Goal: Transaction & Acquisition: Purchase product/service

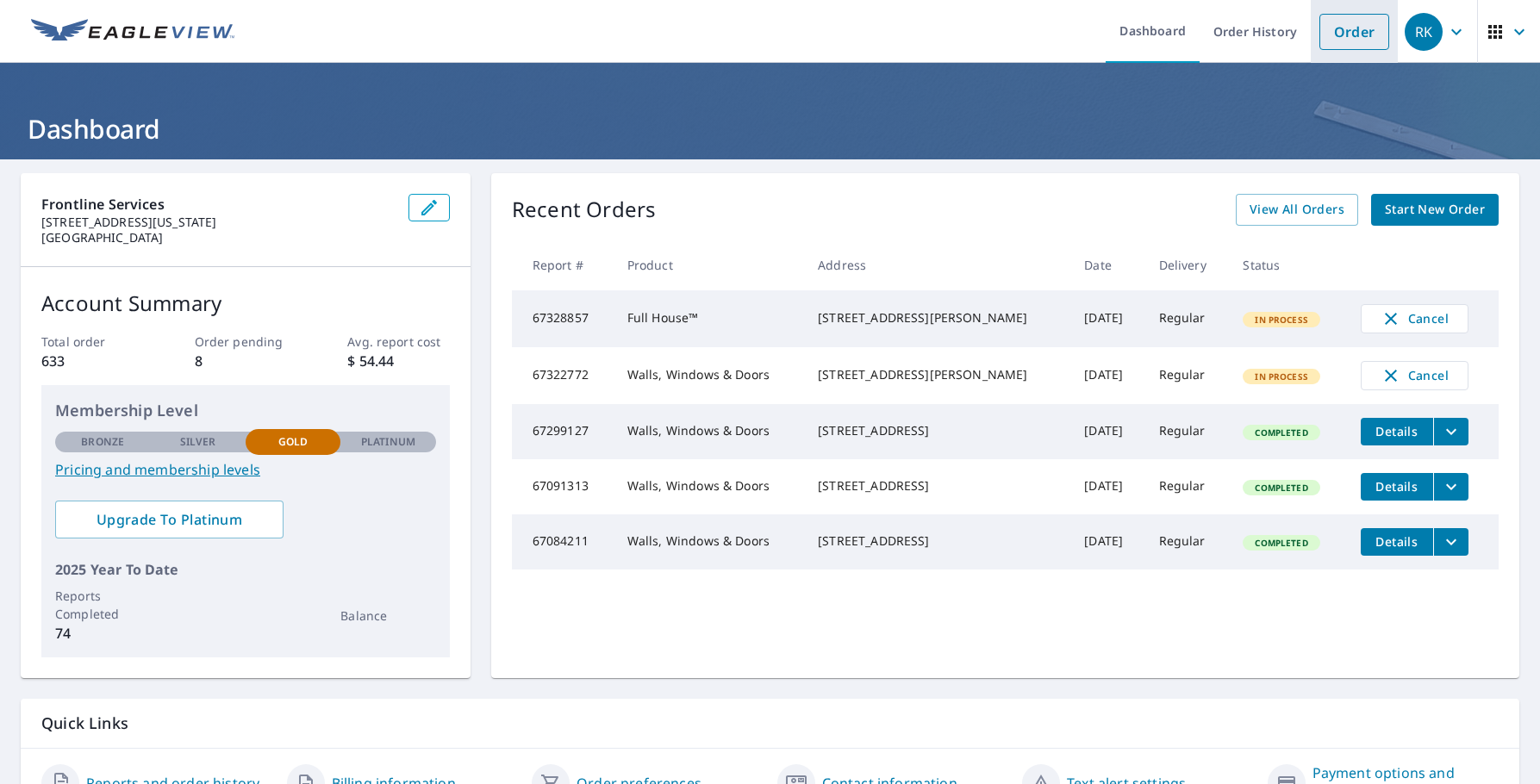
click at [1340, 33] on link "Order" at bounding box center [1354, 31] width 70 height 36
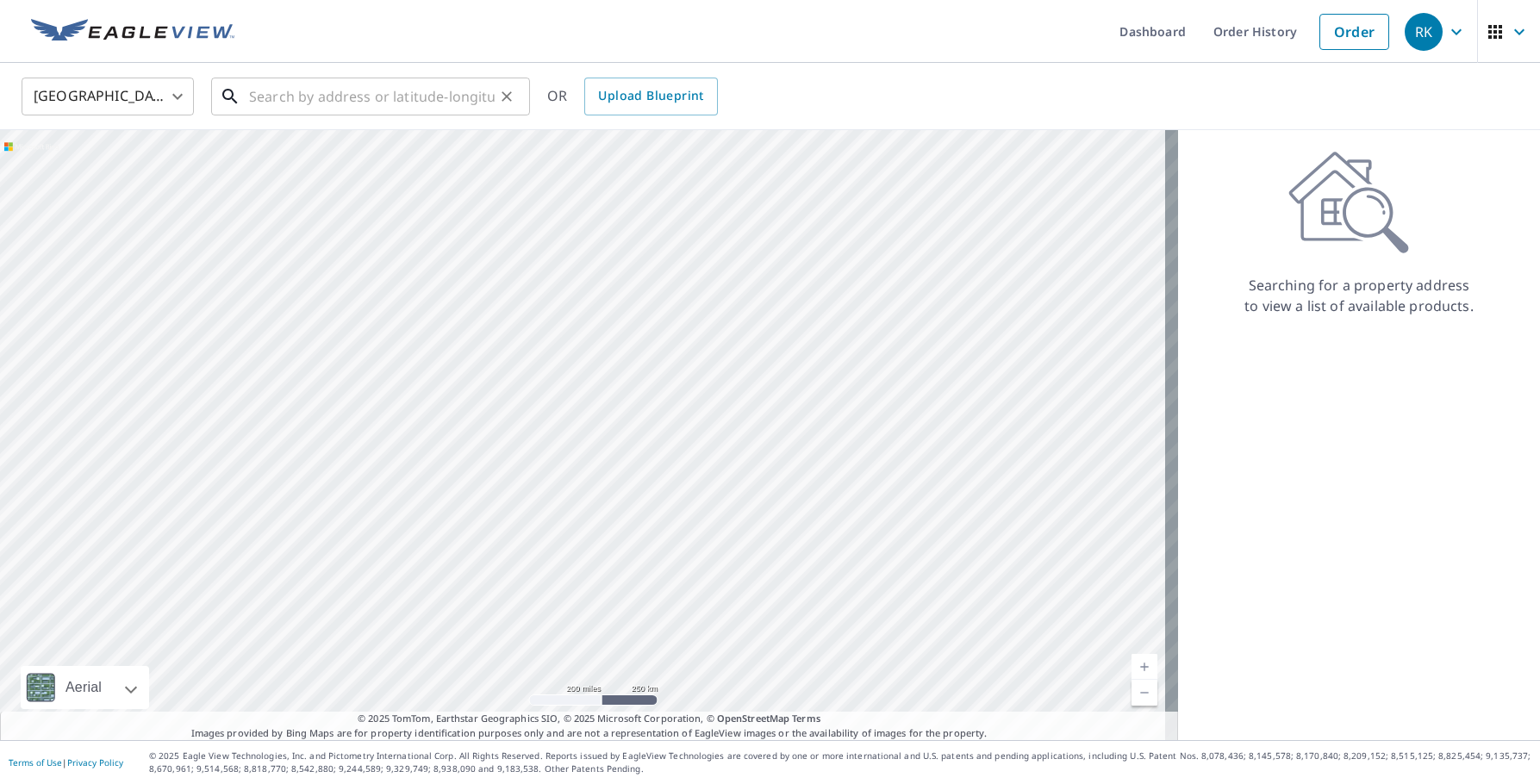
click at [297, 98] on input "text" at bounding box center [372, 97] width 246 height 48
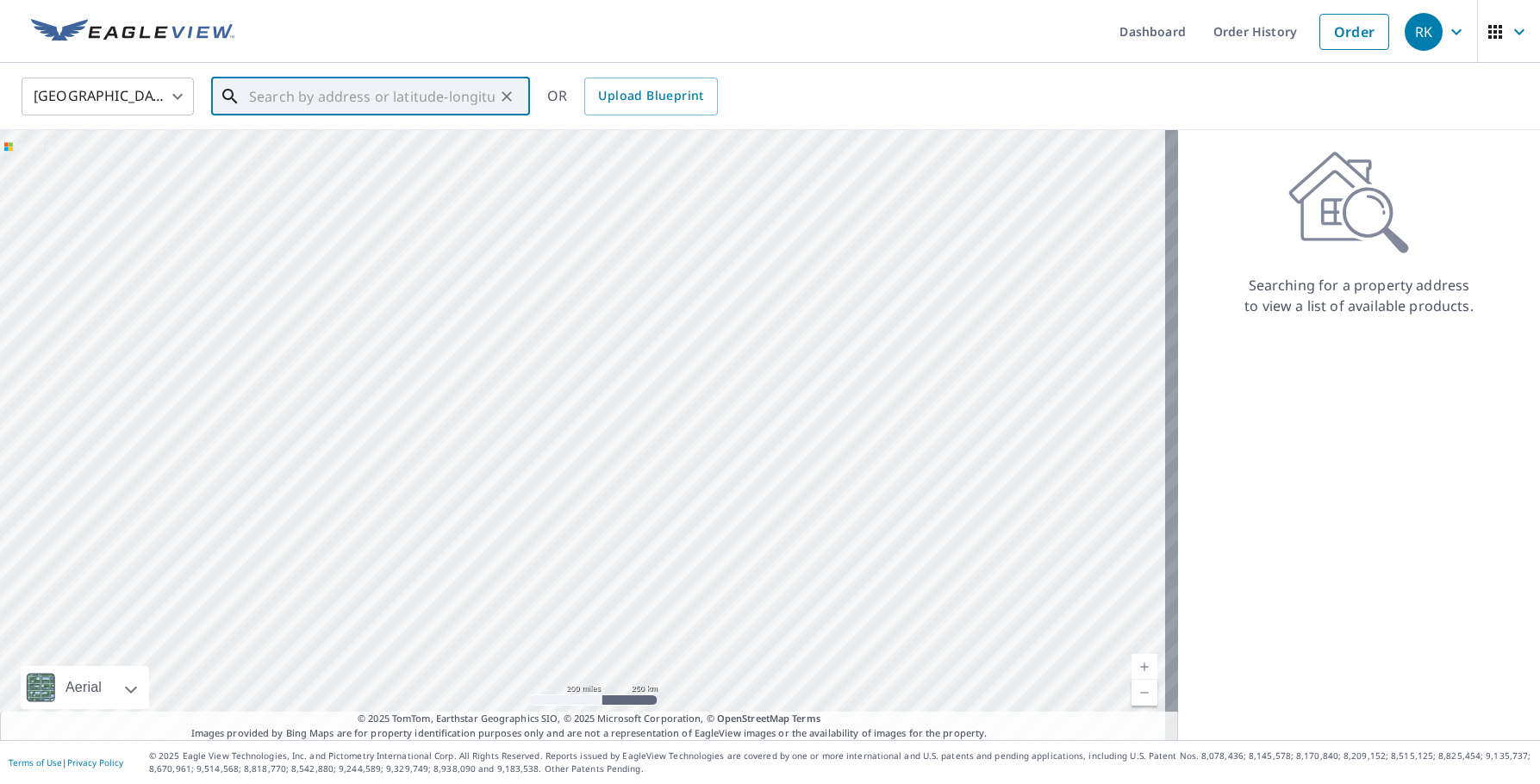
click at [263, 96] on input "text" at bounding box center [372, 97] width 246 height 48
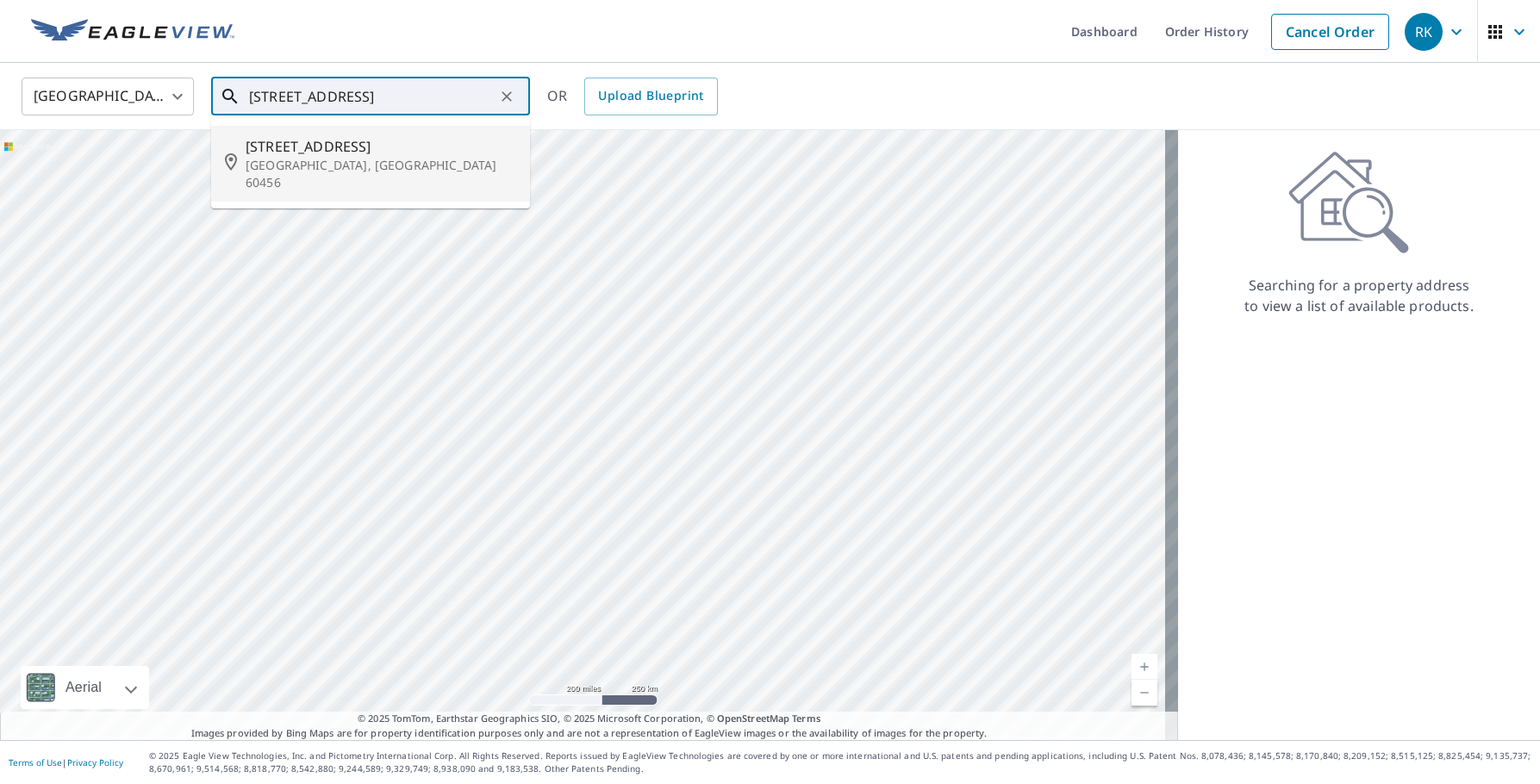
click at [290, 167] on p "[GEOGRAPHIC_DATA], [GEOGRAPHIC_DATA] 60456" at bounding box center [381, 173] width 271 height 34
type input "[STREET_ADDRESS]"
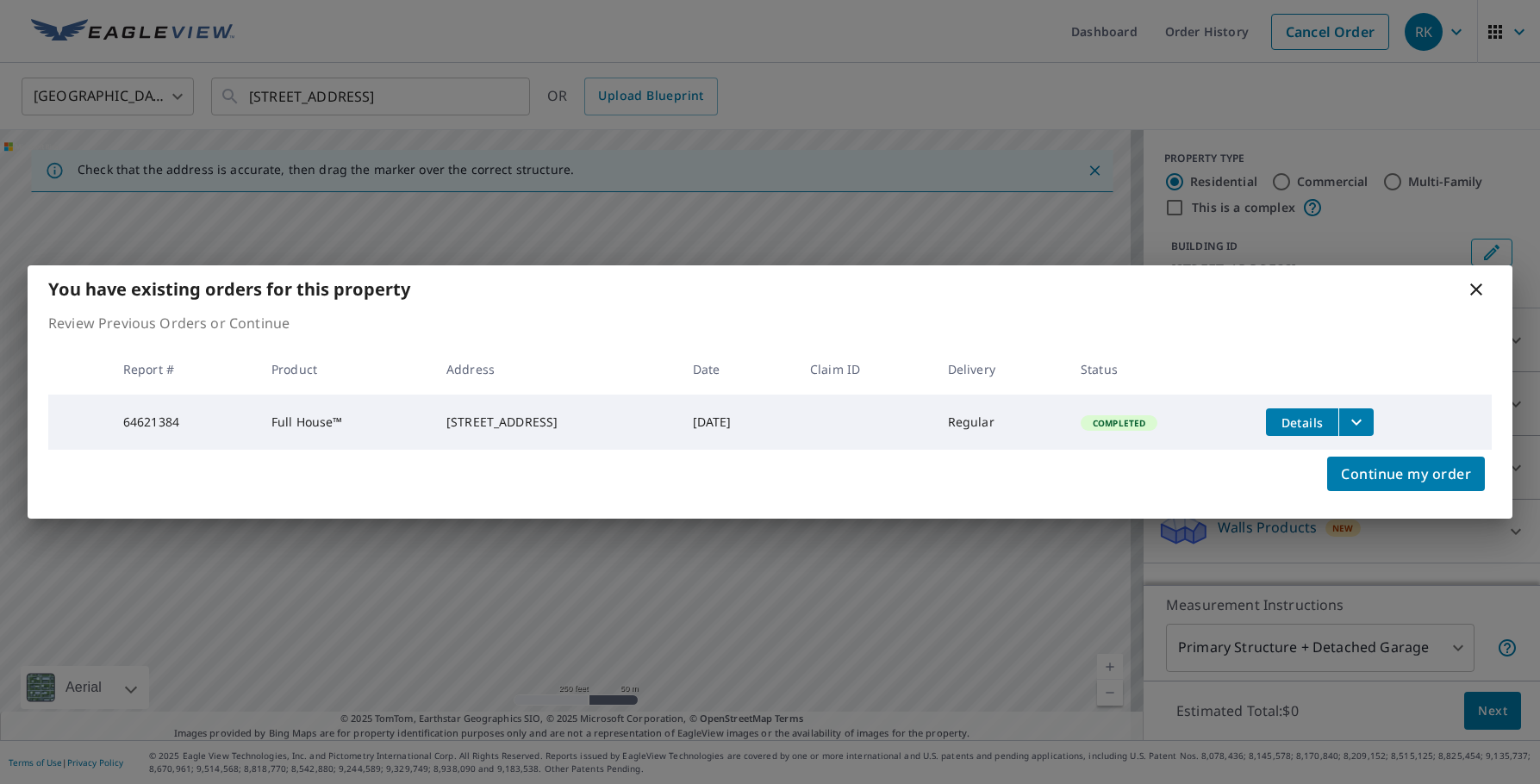
click at [1373, 422] on button "filesDropdownBtn-64621384" at bounding box center [1356, 422] width 35 height 28
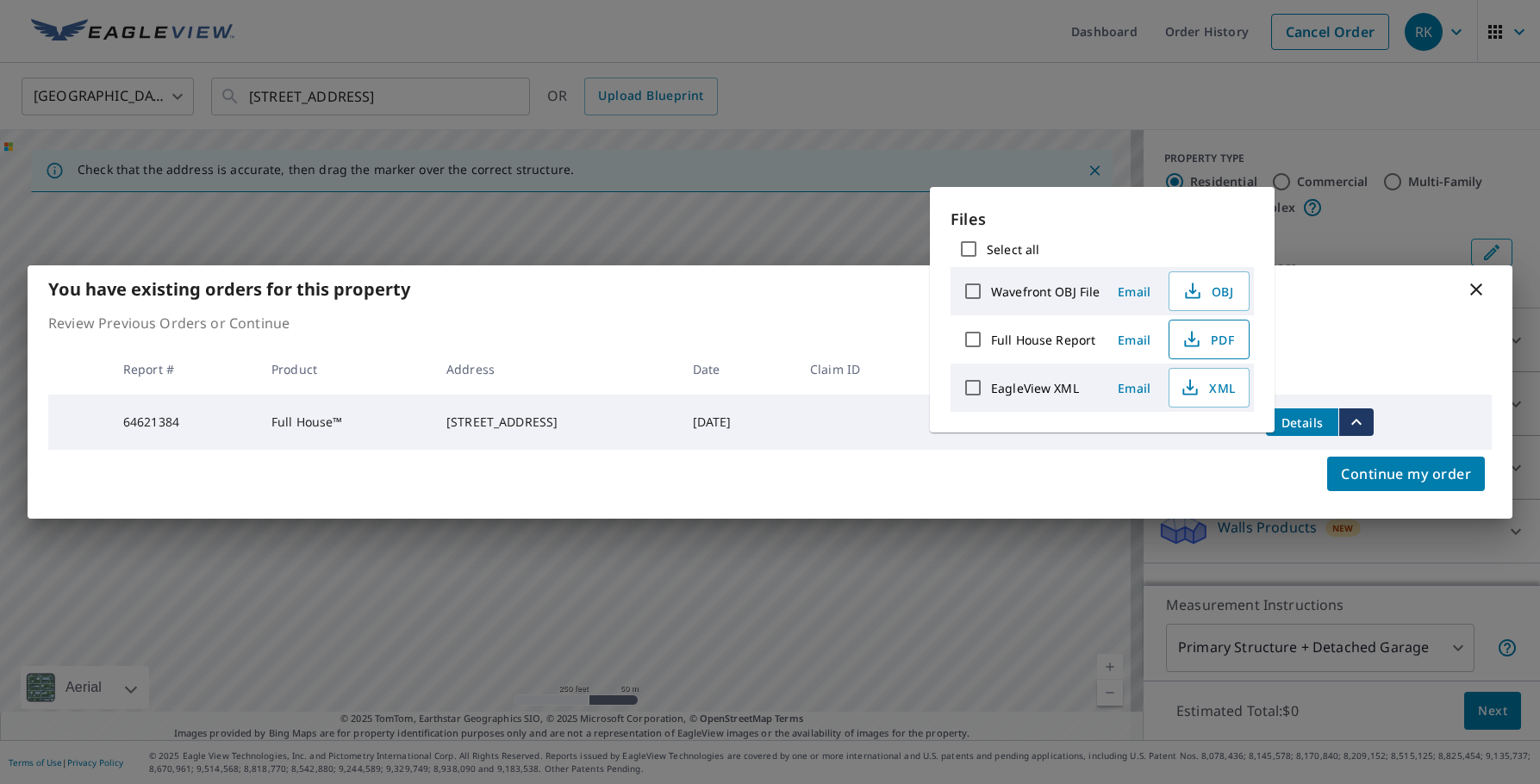
click at [1218, 336] on span "PDF" at bounding box center [1208, 340] width 55 height 20
click at [782, 285] on div "You have existing orders for this property" at bounding box center [770, 288] width 1485 height 47
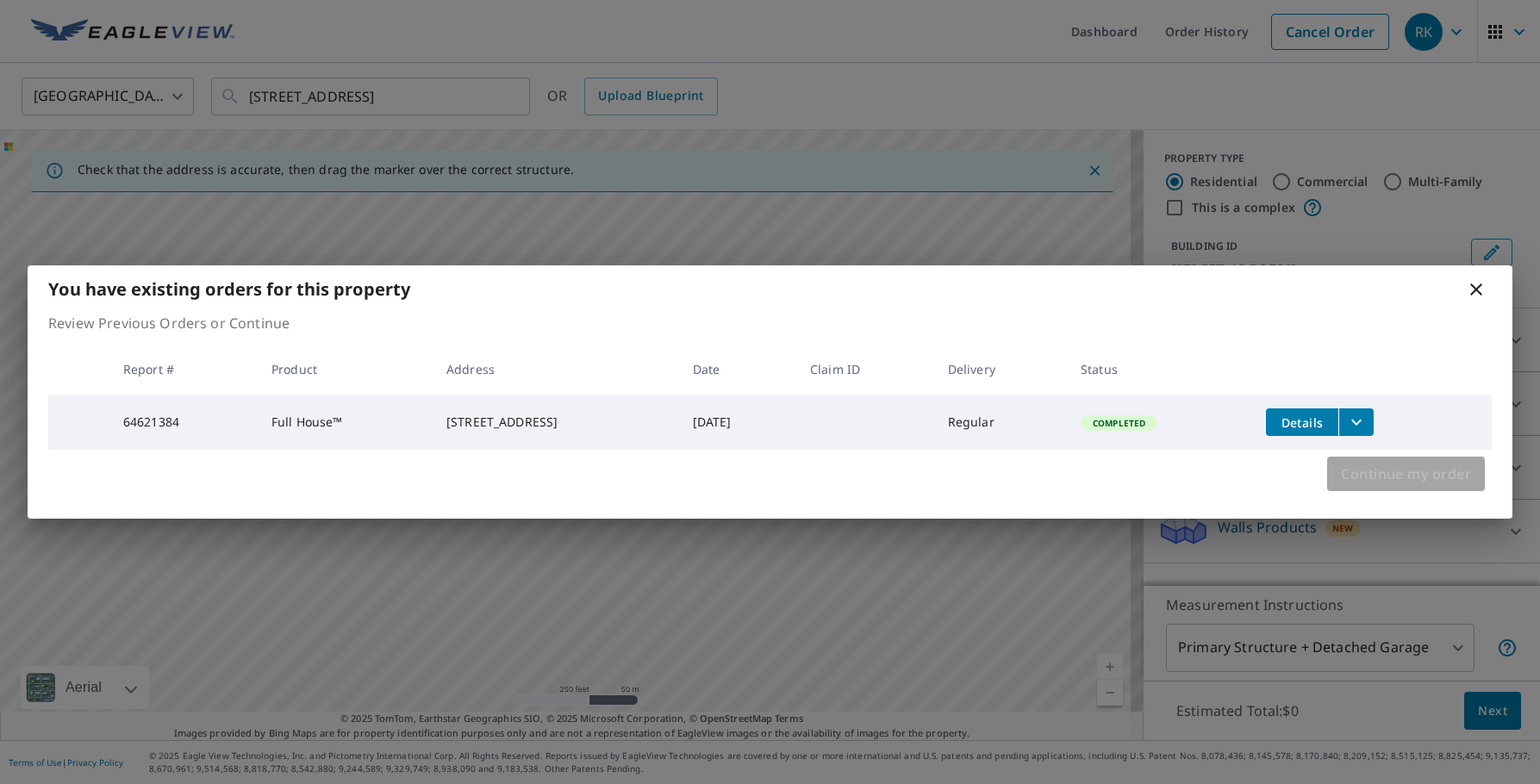
click at [1413, 470] on span "Continue my order" at bounding box center [1406, 474] width 130 height 24
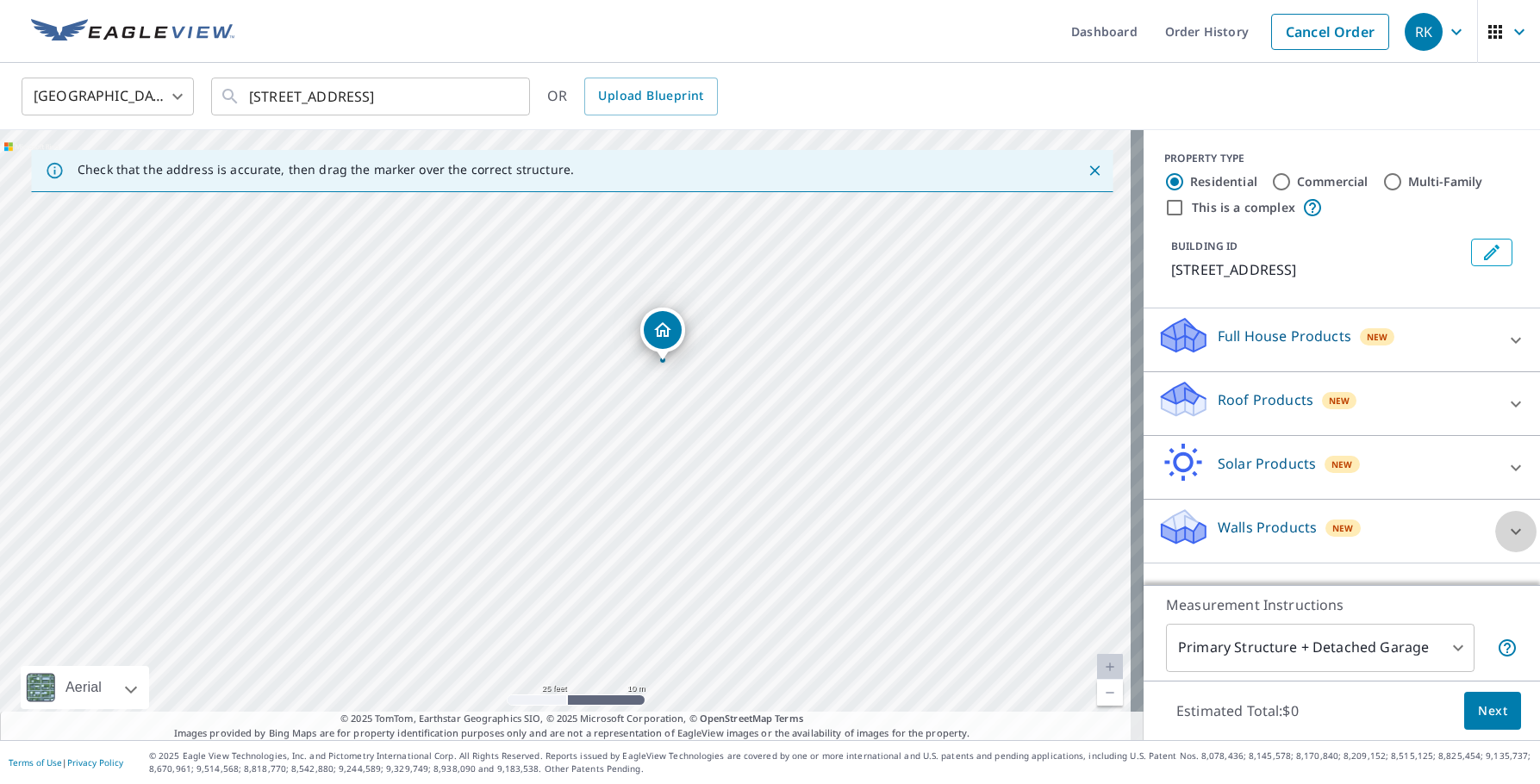
click at [1511, 529] on icon at bounding box center [1515, 531] width 10 height 6
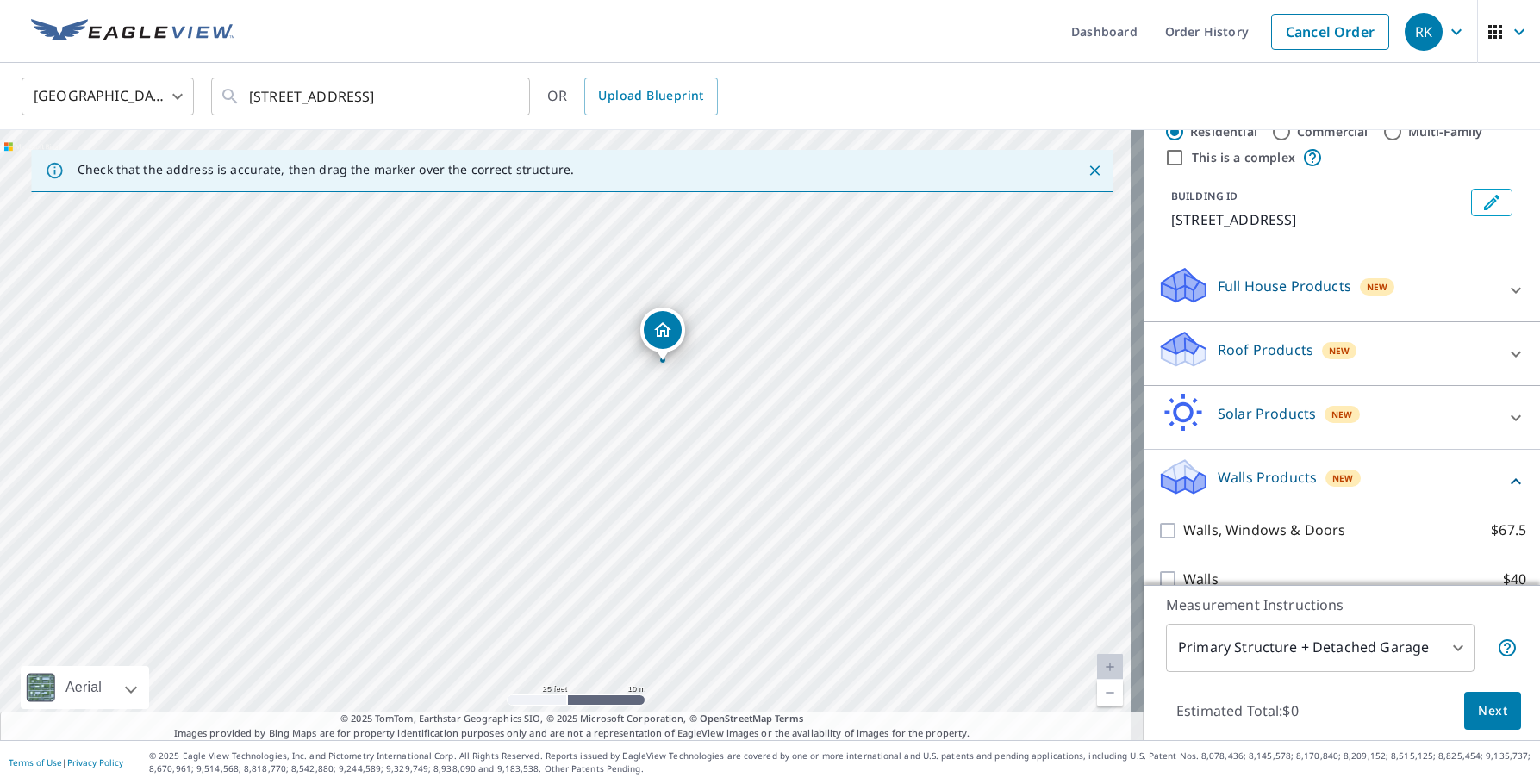
scroll to position [75, 0]
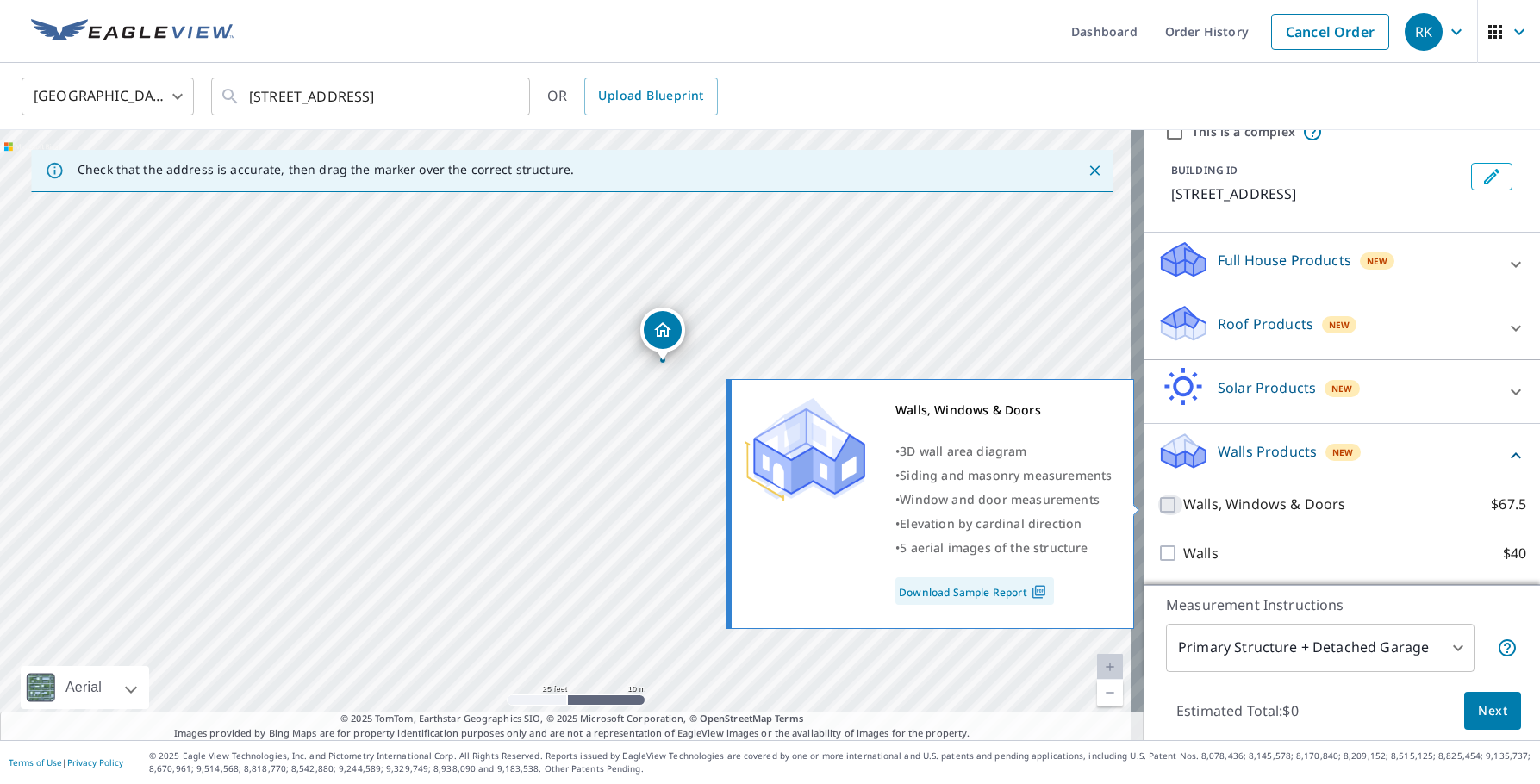
click at [1157, 506] on input "Walls, Windows & Doors $67.5" at bounding box center [1170, 504] width 26 height 20
checkbox input "true"
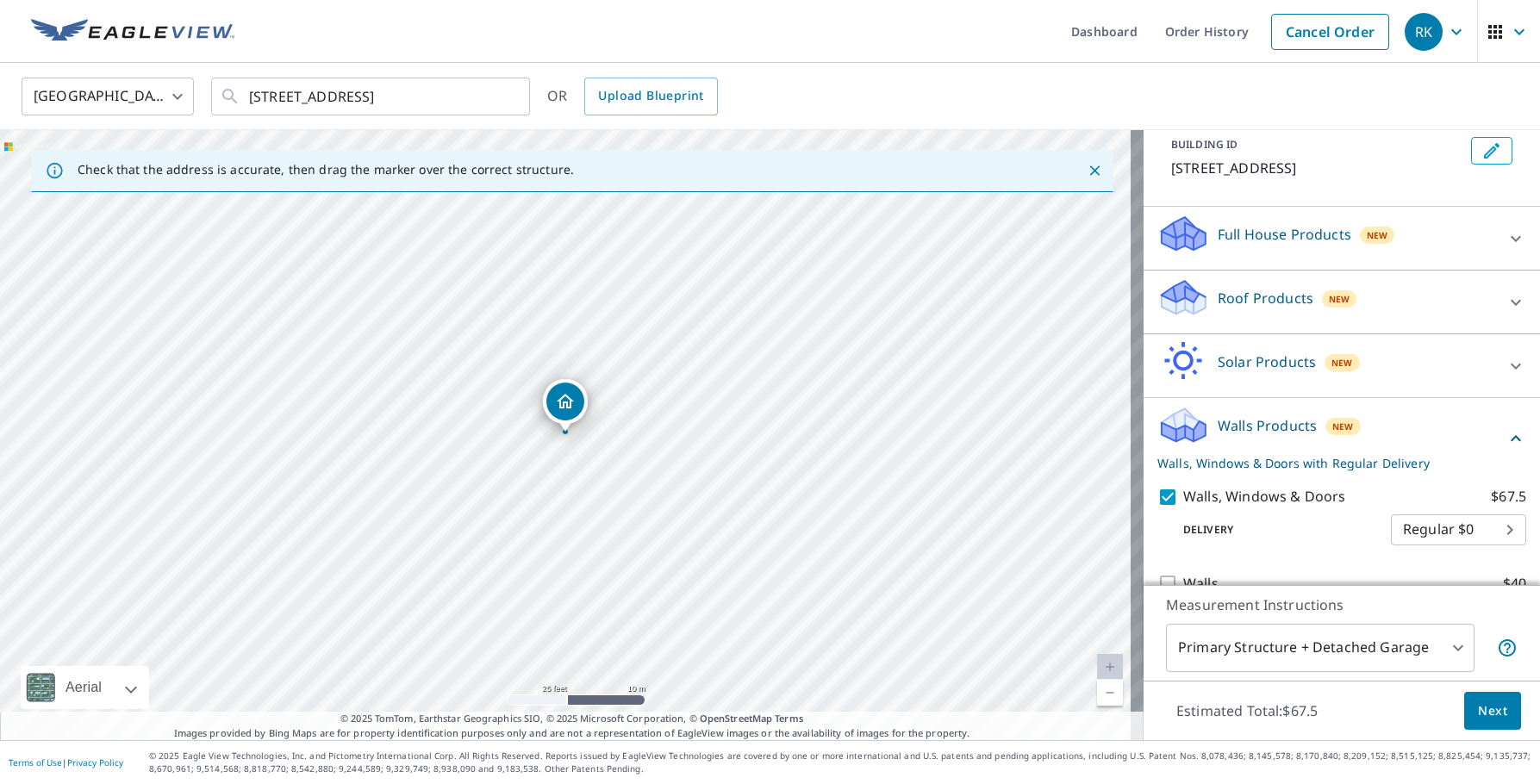
scroll to position [132, 0]
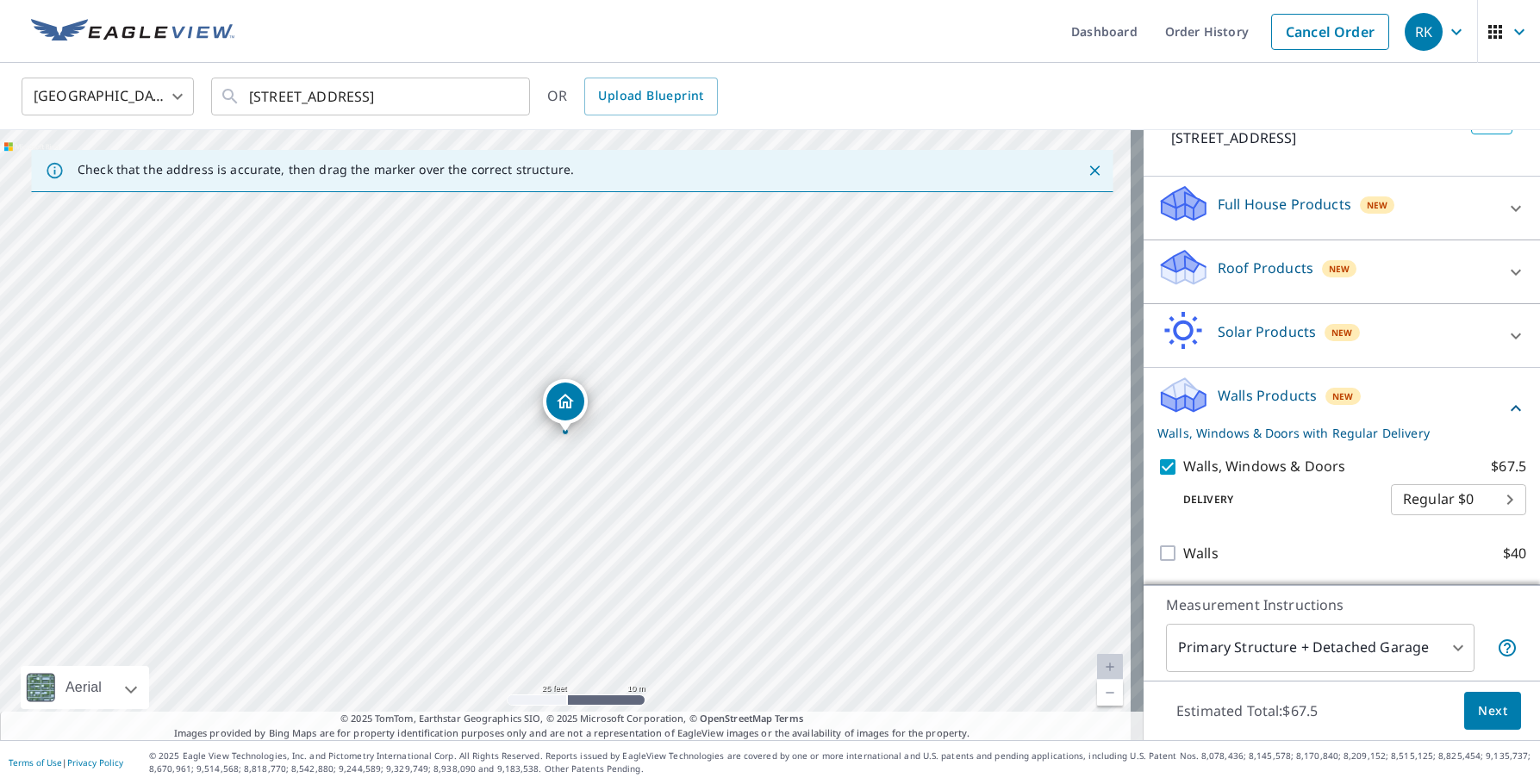
click at [1488, 711] on span "Next" at bounding box center [1492, 710] width 29 height 21
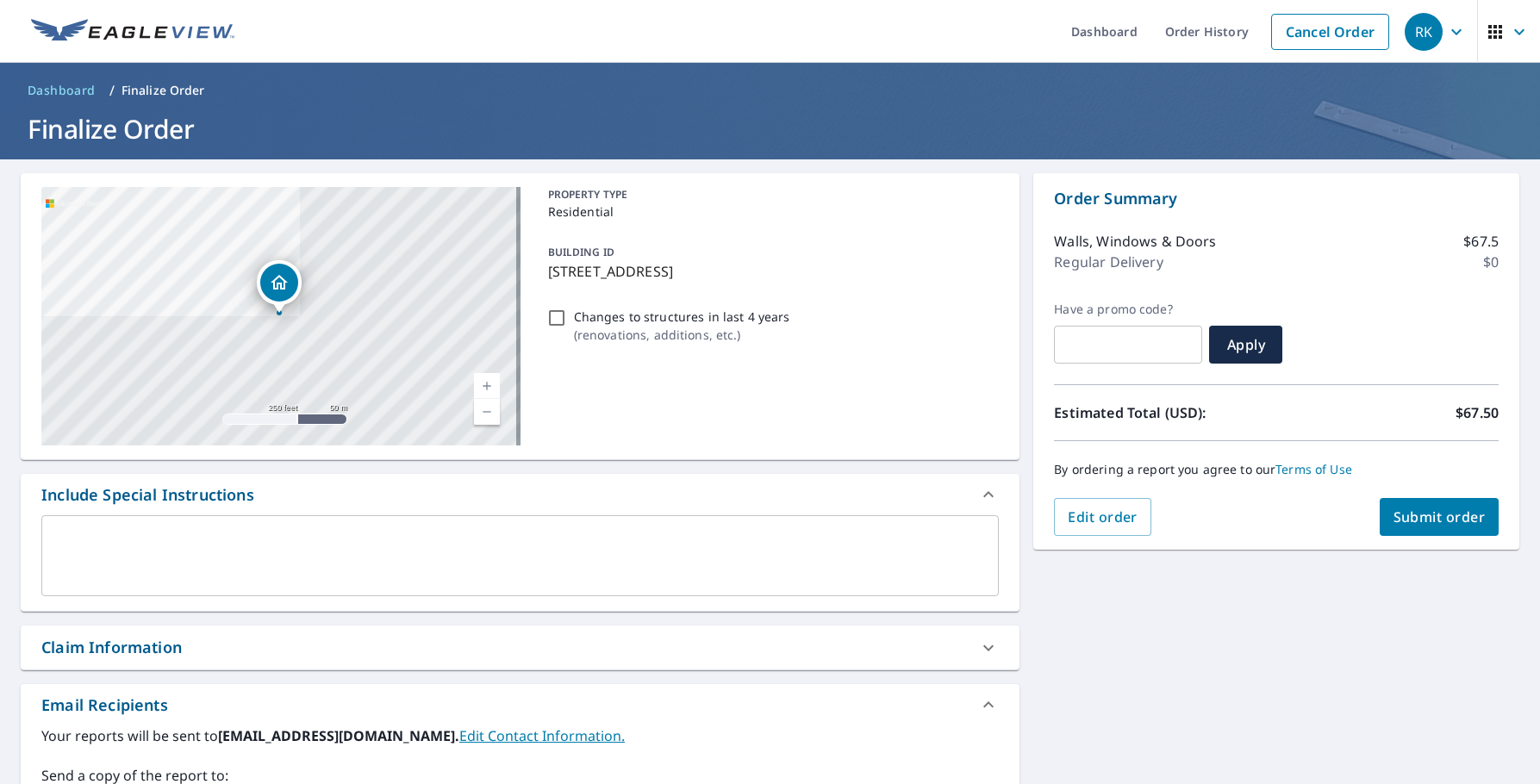
click at [168, 525] on div "x ​" at bounding box center [520, 556] width 957 height 81
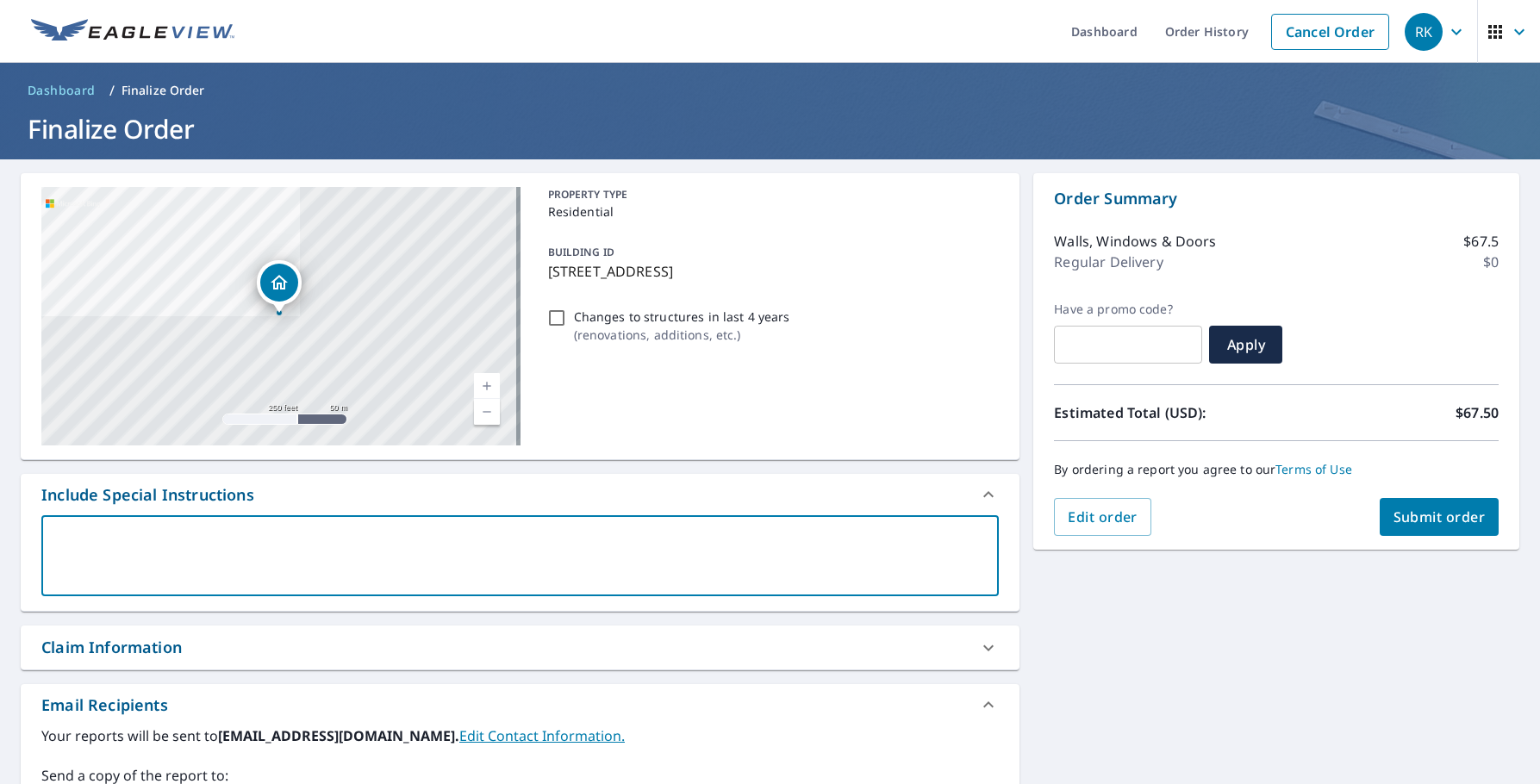
type textarea "T"
type textarea "x"
type textarea "Th"
type textarea "x"
type textarea "Thi"
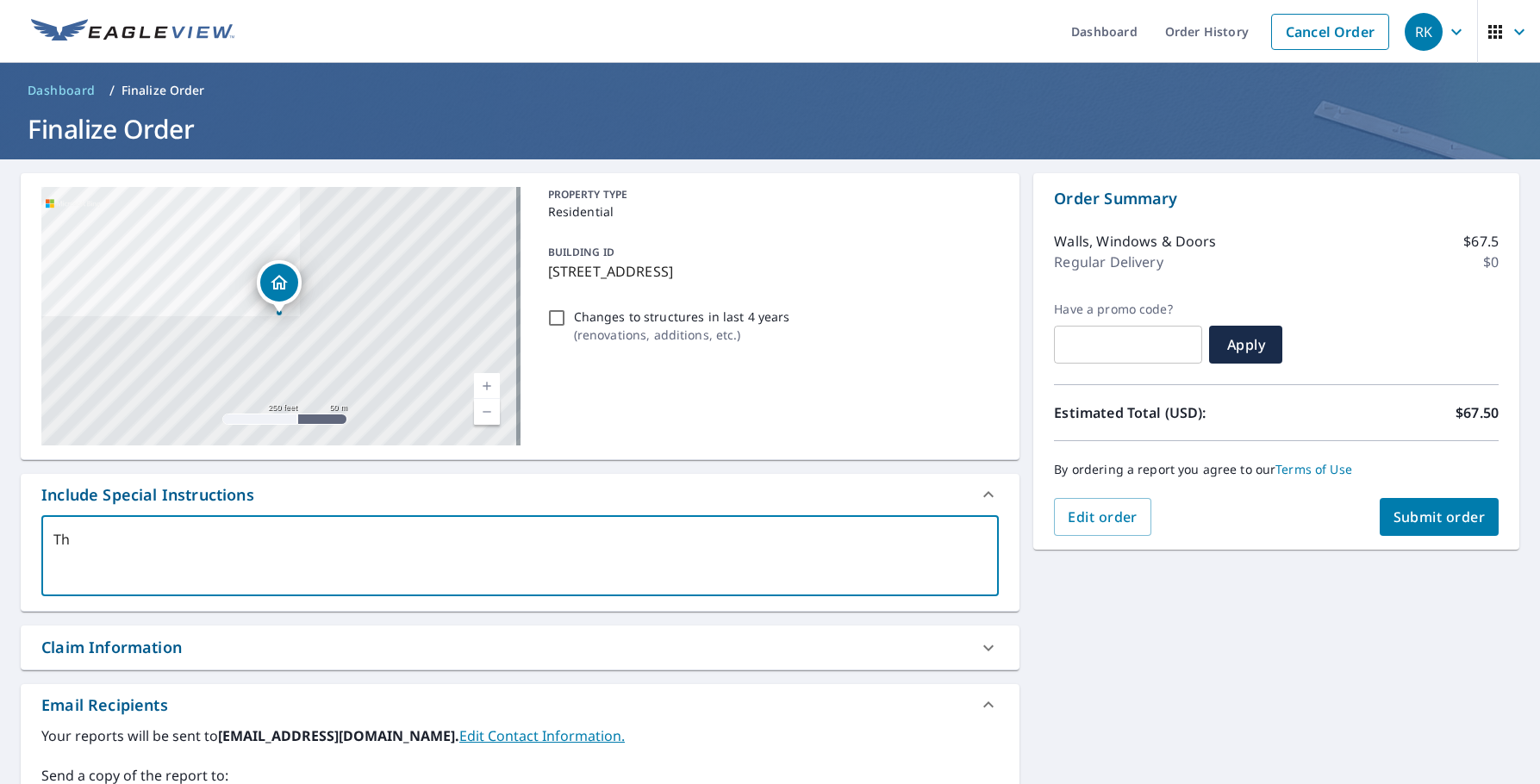
type textarea "x"
type textarea "This"
type textarea "x"
type textarea "This"
type textarea "x"
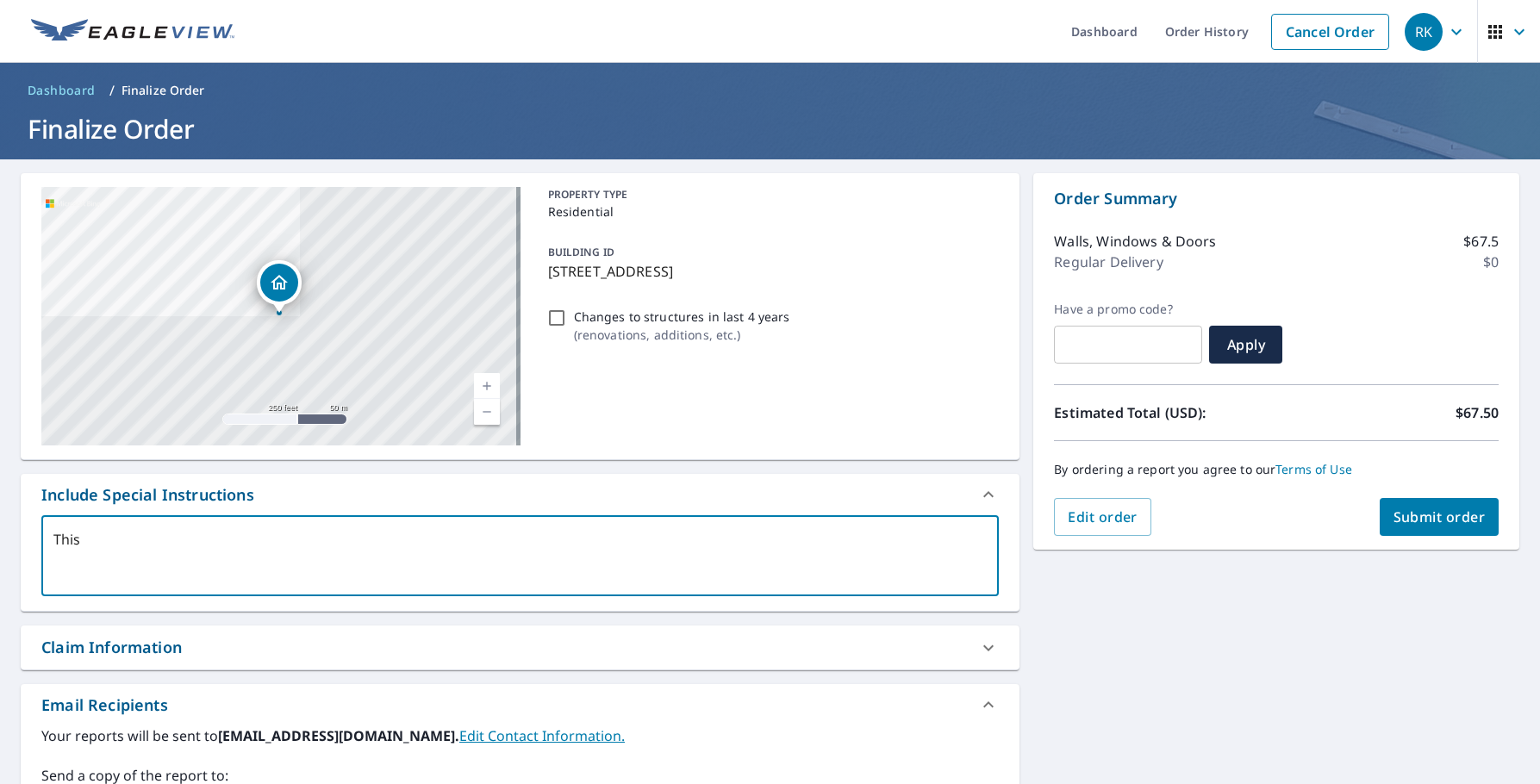
type textarea "This i"
type textarea "x"
type textarea "This is"
type textarea "x"
type textarea "This is"
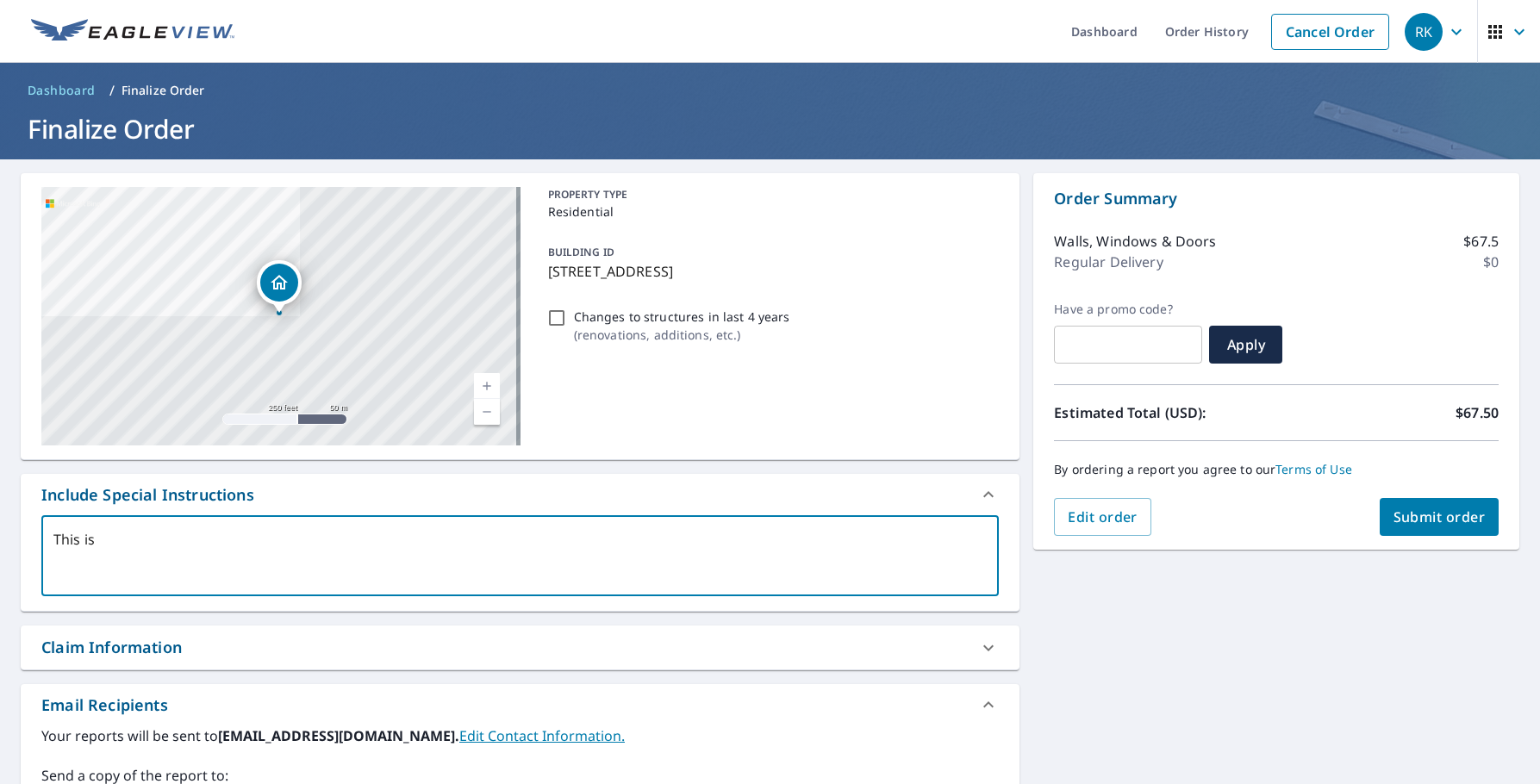
type textarea "x"
type textarea "This is a"
type textarea "x"
type textarea "This is a"
type textarea "x"
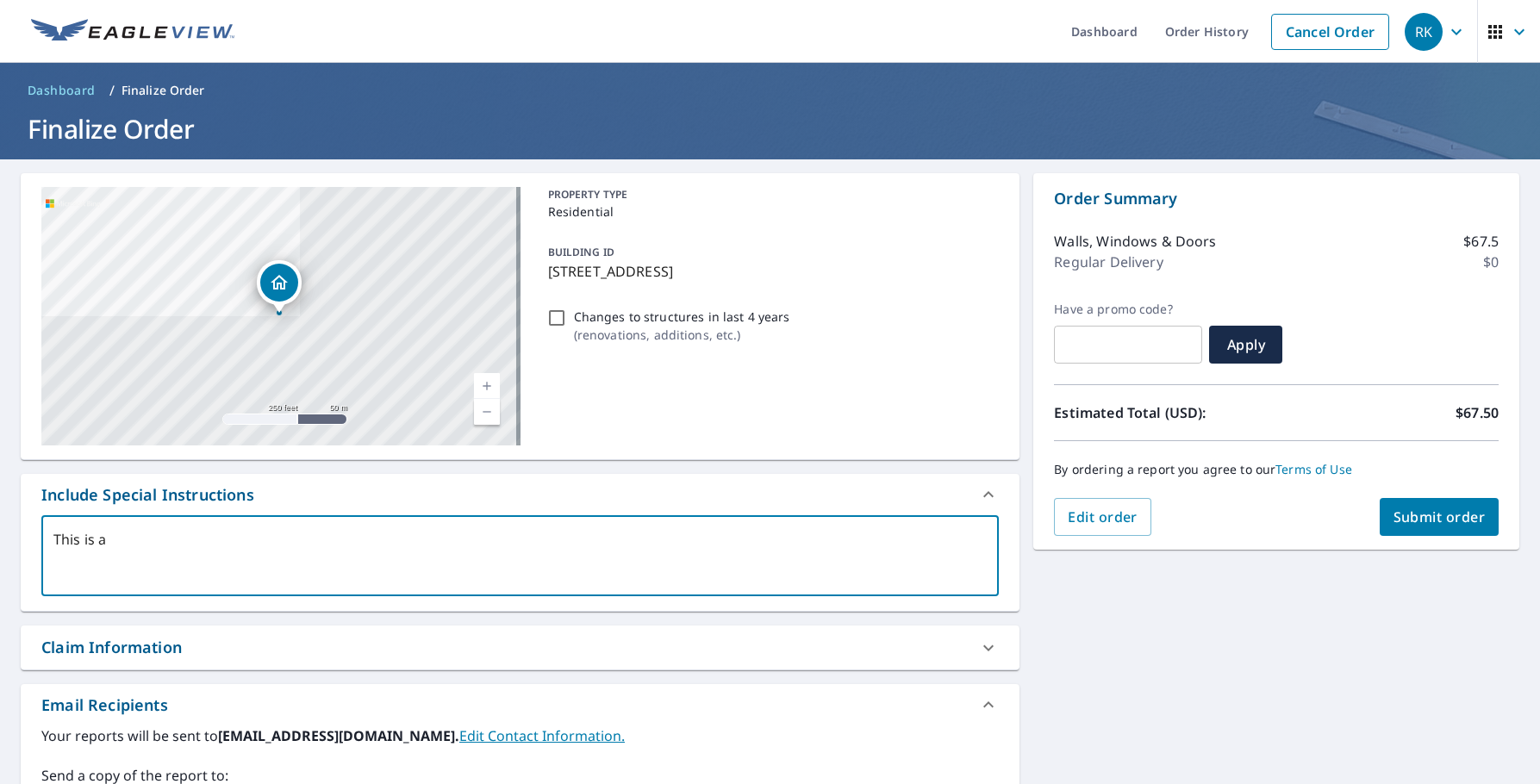
type textarea "This is a d"
type textarea "x"
type textarea "This is a du"
type textarea "x"
type textarea "This is a dup"
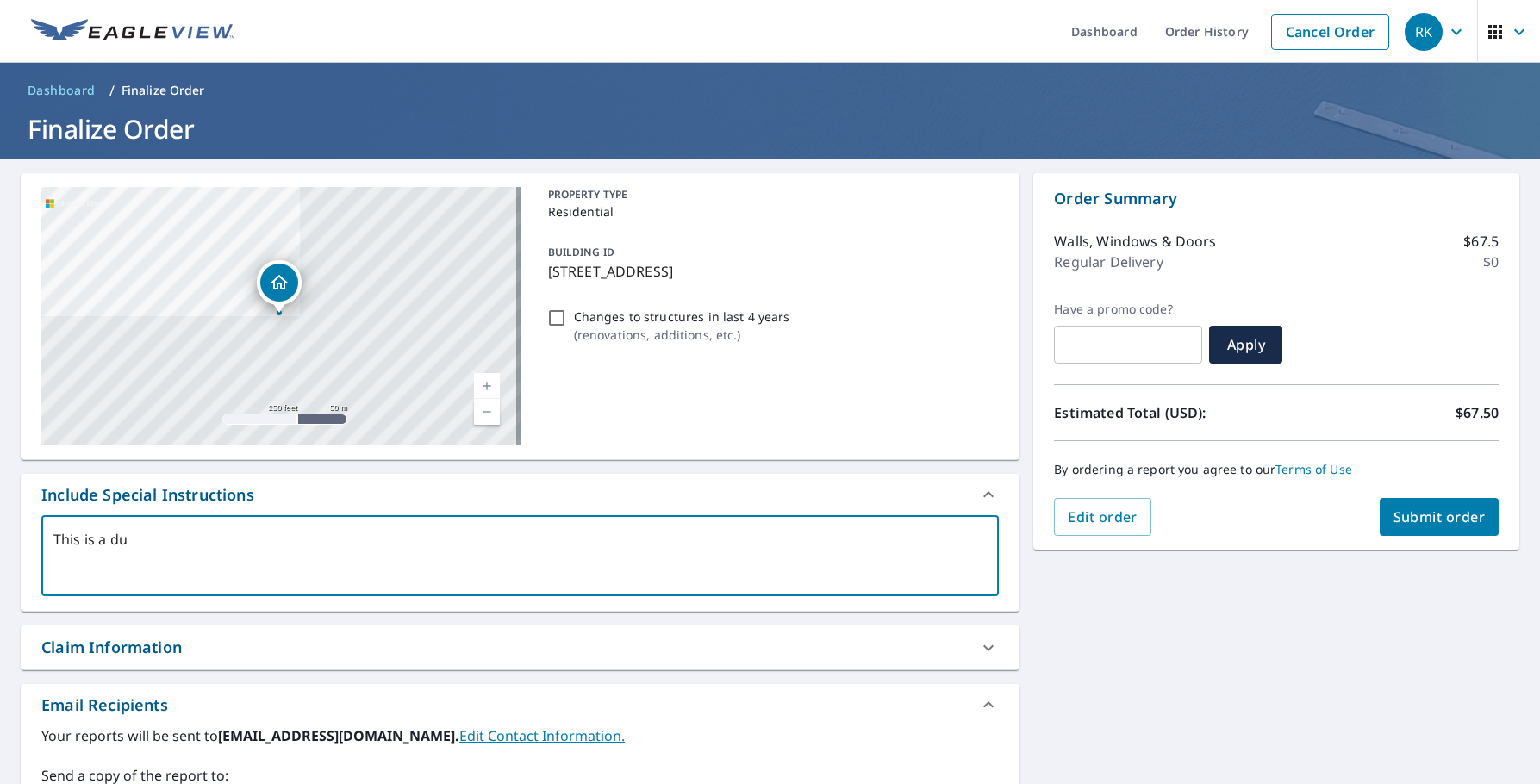
type textarea "x"
type textarea "This is a dupl"
type textarea "x"
type textarea "This is a duple"
type textarea "x"
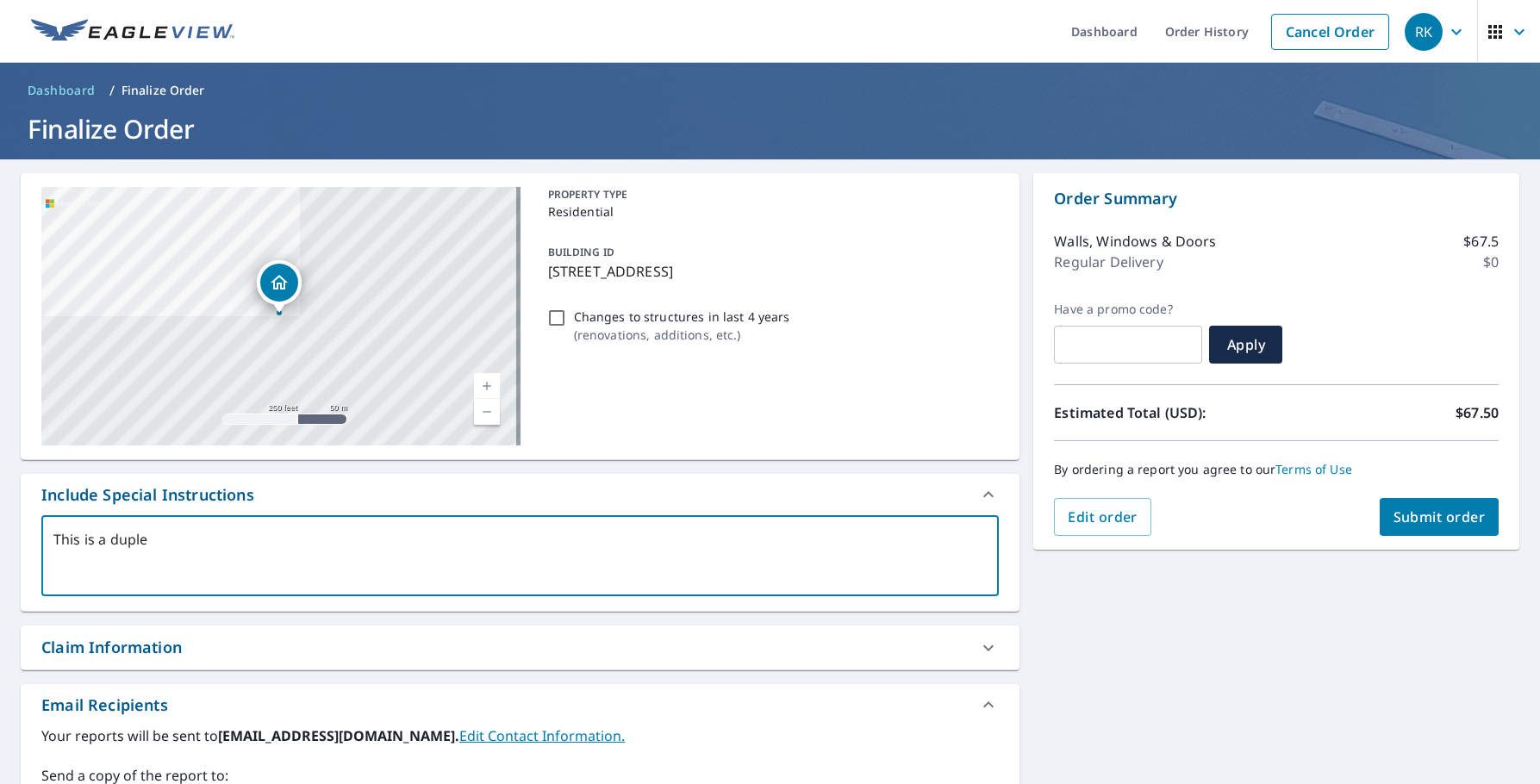
type textarea "This is a duplex"
type textarea "x"
type textarea "This is a duplex,"
type textarea "x"
type textarea "This is a duplex,"
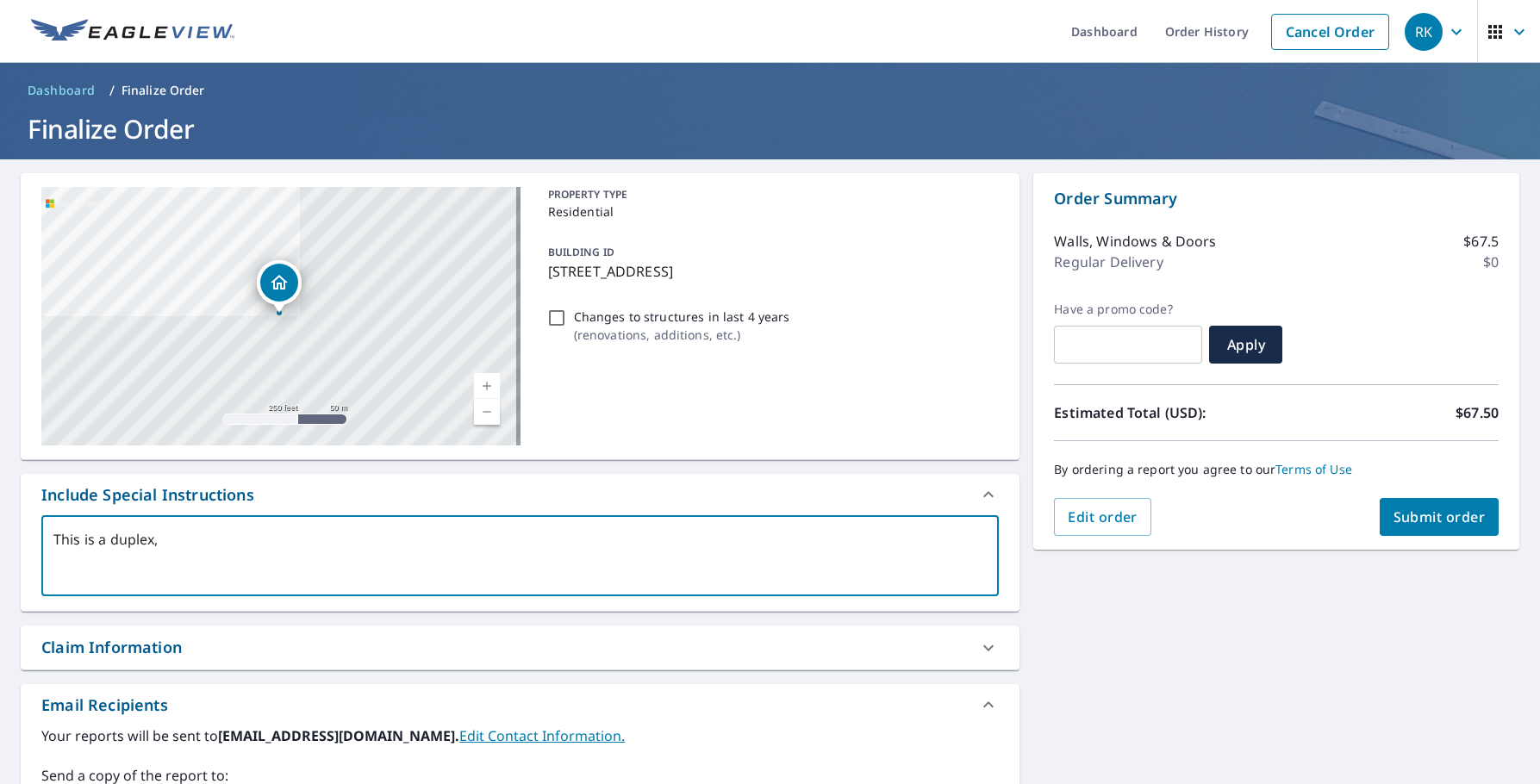
type textarea "x"
type textarea "This is a duplex, p"
type textarea "x"
type textarea "This is a duplex, pl"
type textarea "x"
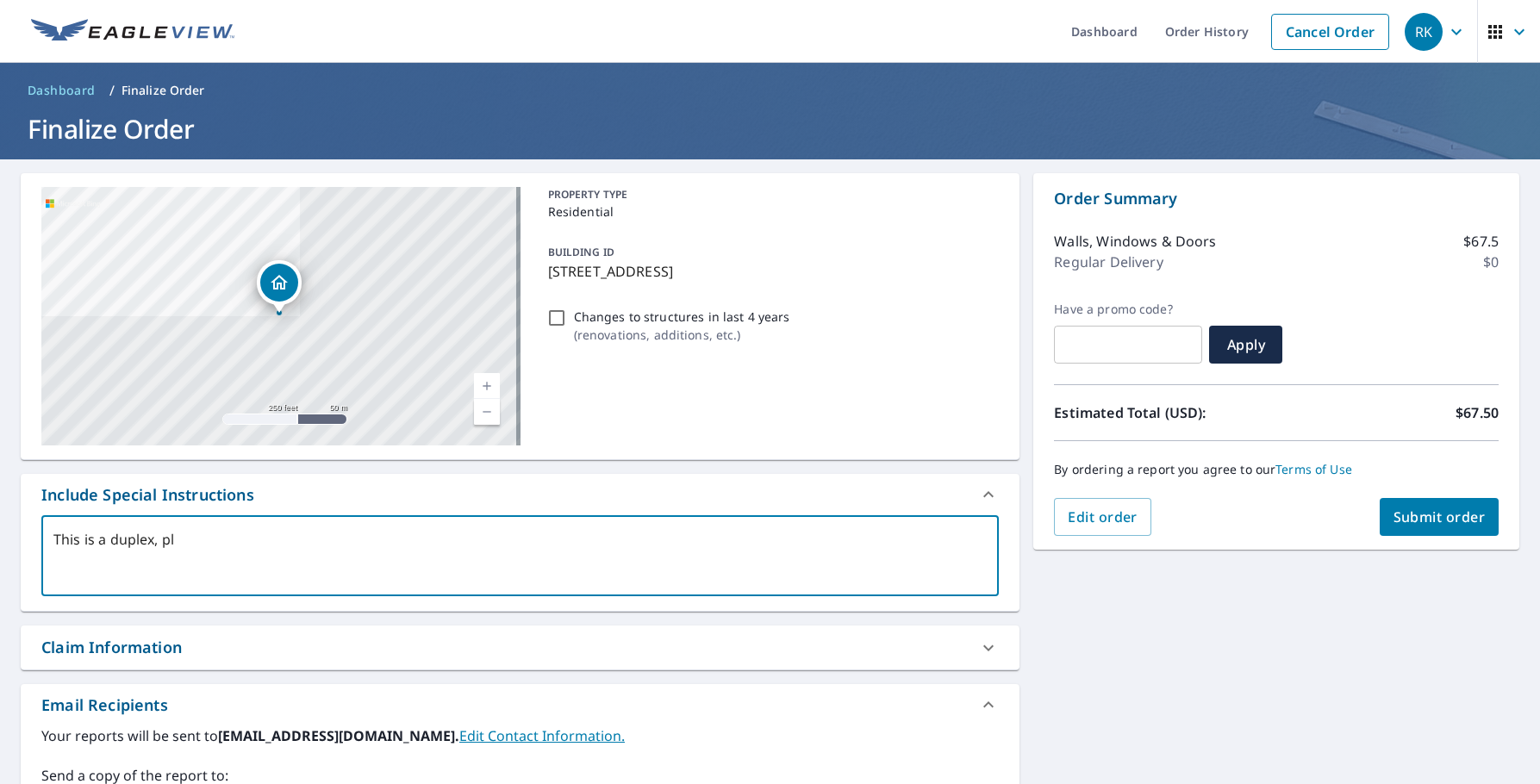
type textarea "This is a duplex, ple"
type textarea "x"
type textarea "This is a duplex, plea"
type textarea "x"
type textarea "This is a duplex, pleas"
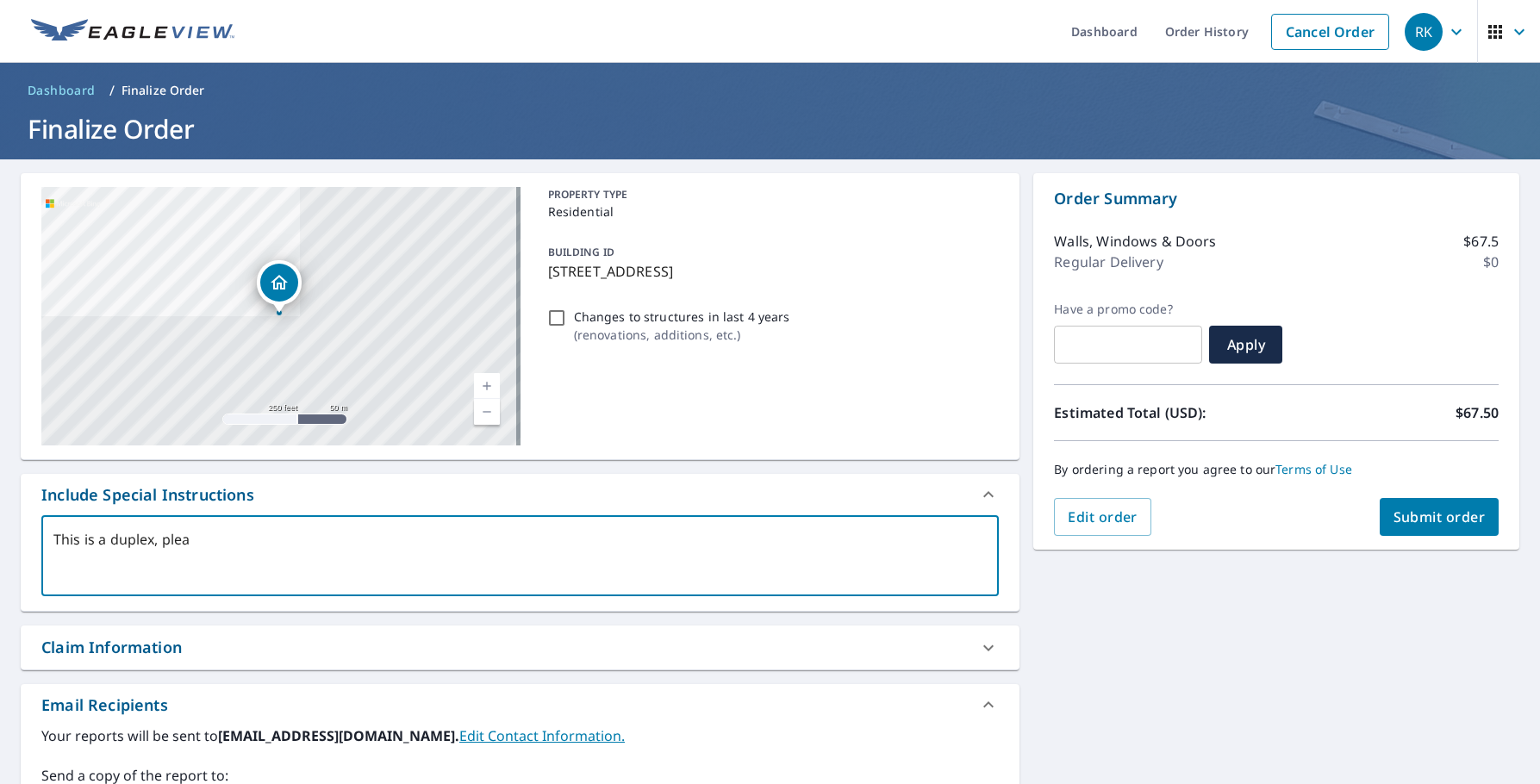
type textarea "x"
type textarea "This is a duplex, please"
type textarea "x"
type textarea "This is a duplex, please"
type textarea "x"
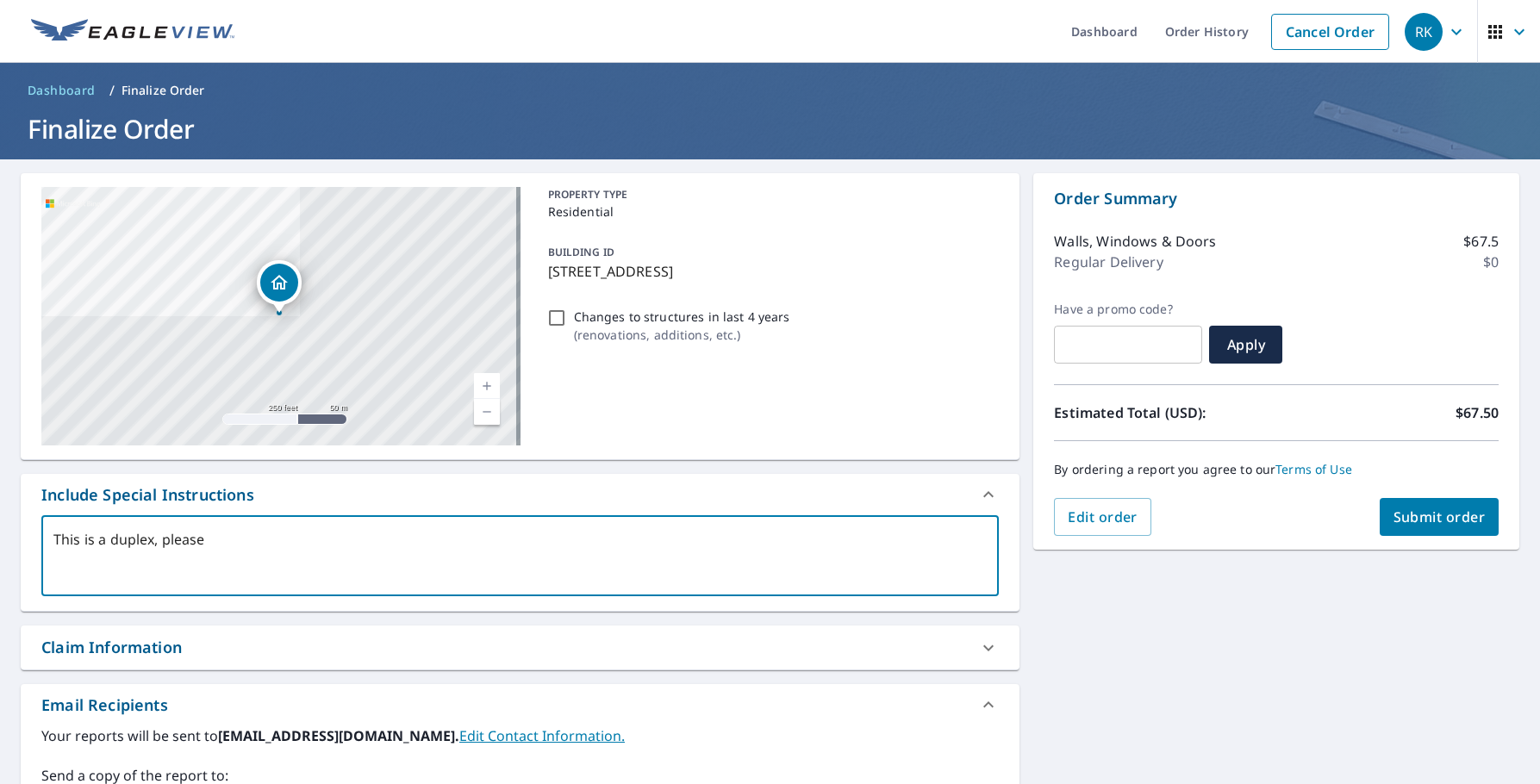
type textarea "This is a duplex, please m"
type textarea "x"
type textarea "This is a duplex, please me"
type textarea "x"
type textarea "This is a duplex, please mea"
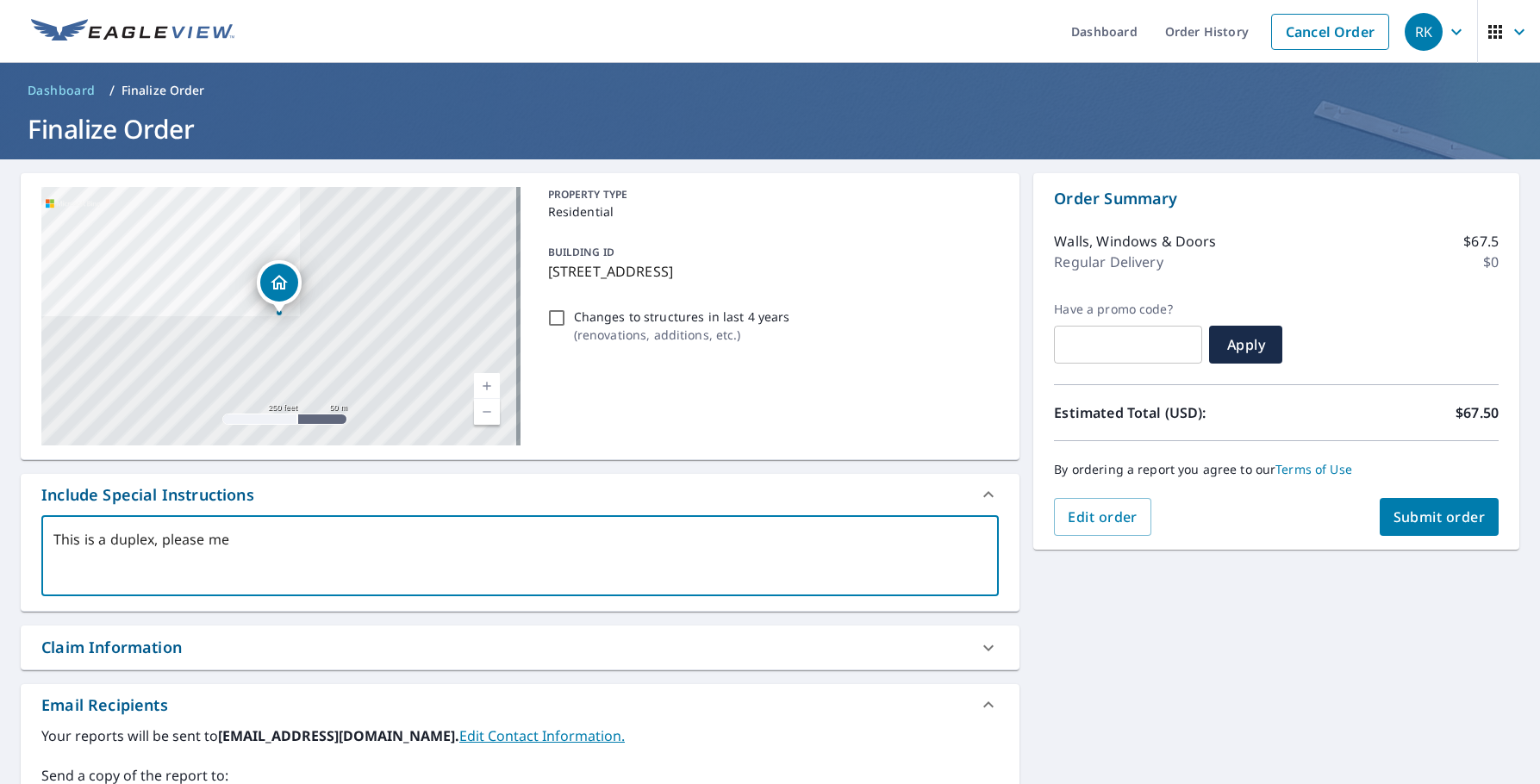
type textarea "x"
type textarea "This is a duplex, please meas"
type textarea "x"
type textarea "This is a duplex, please measu"
type textarea "x"
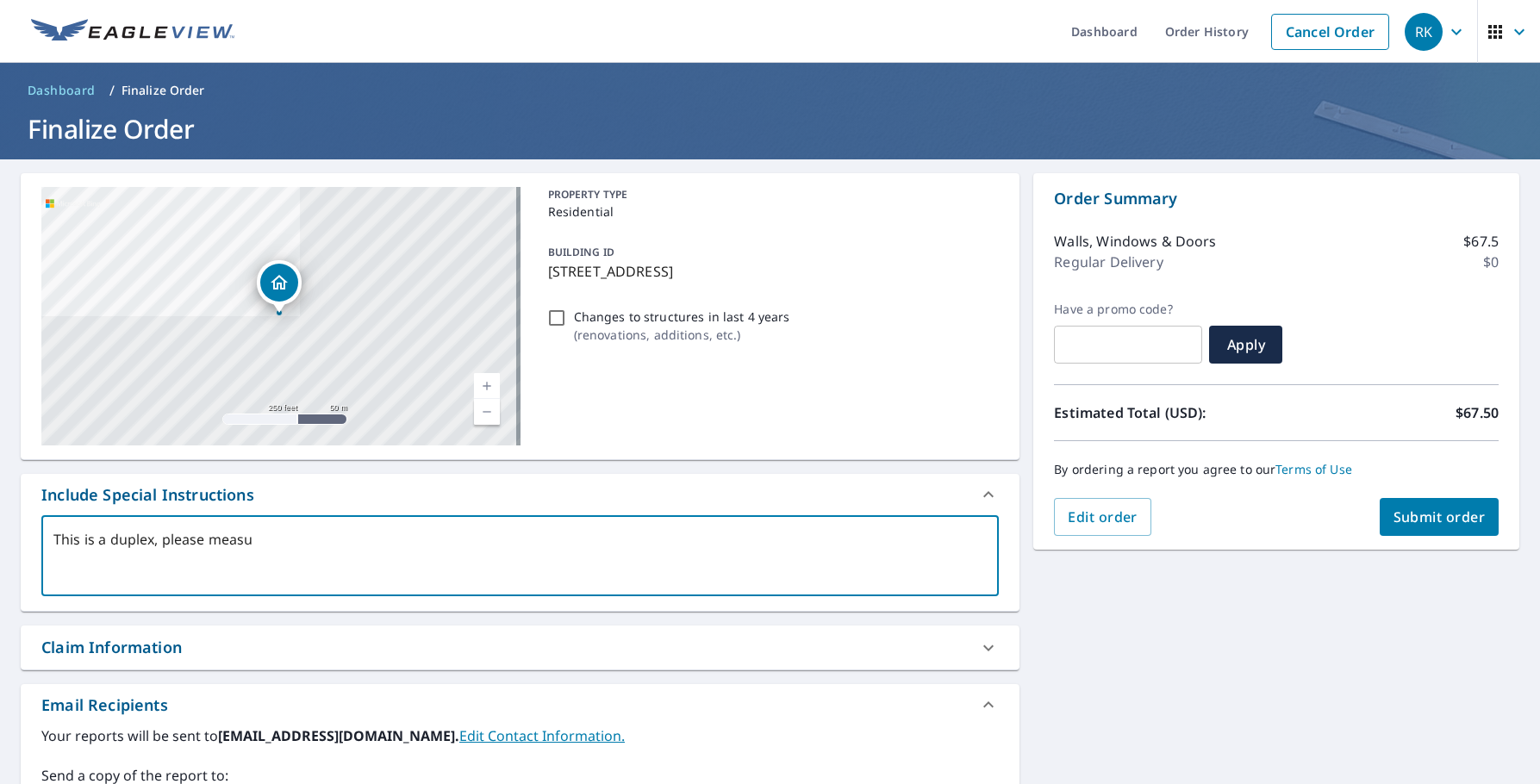
type textarea "This is a duplex, please measur"
type textarea "x"
type textarea "This is a duplex, please measure"
type textarea "x"
type textarea "This is a duplex, please measure"
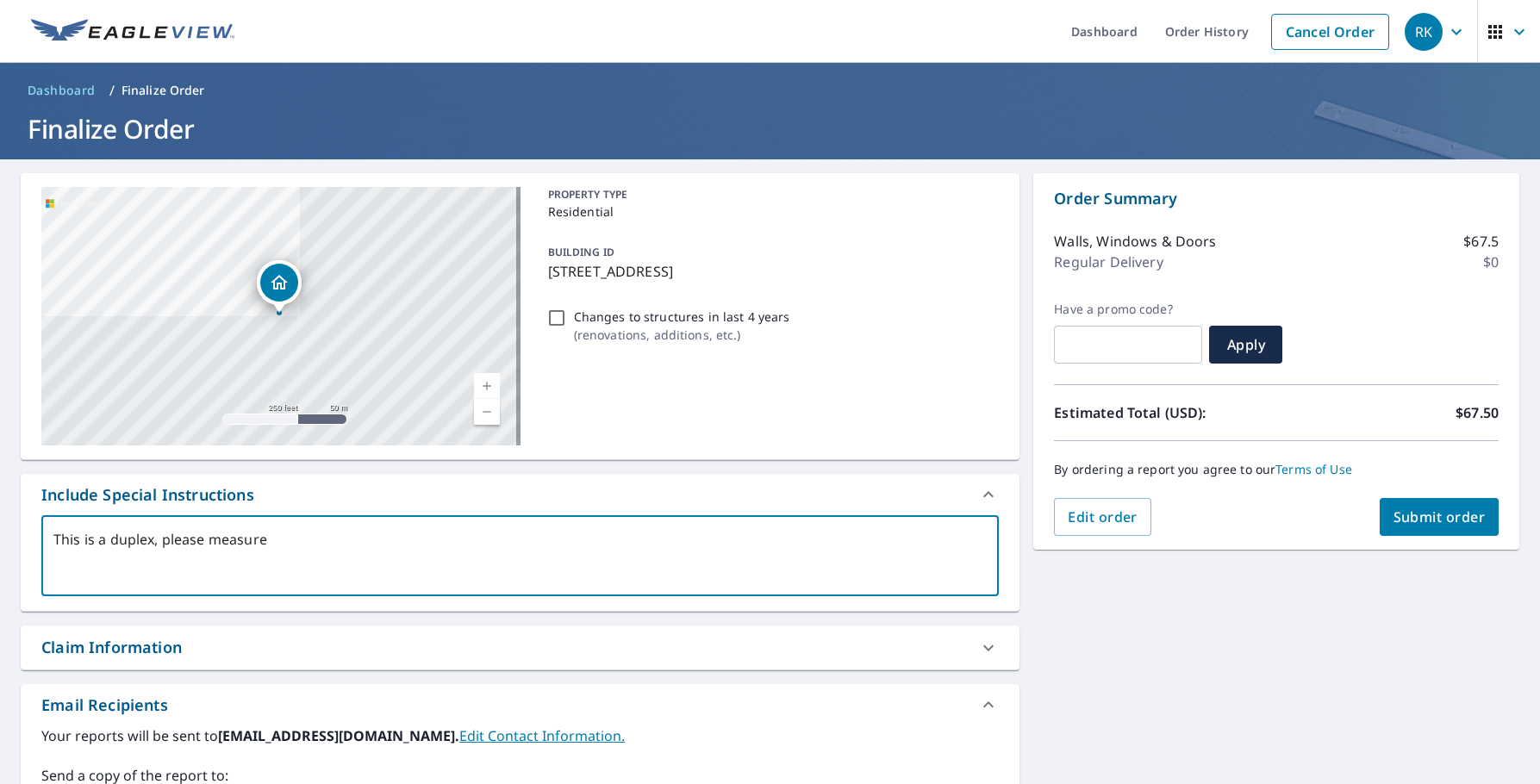
type textarea "x"
type textarea "This is a duplex, please measure 4"
type textarea "x"
type textarea "This is a duplex, please measure 45"
type textarea "x"
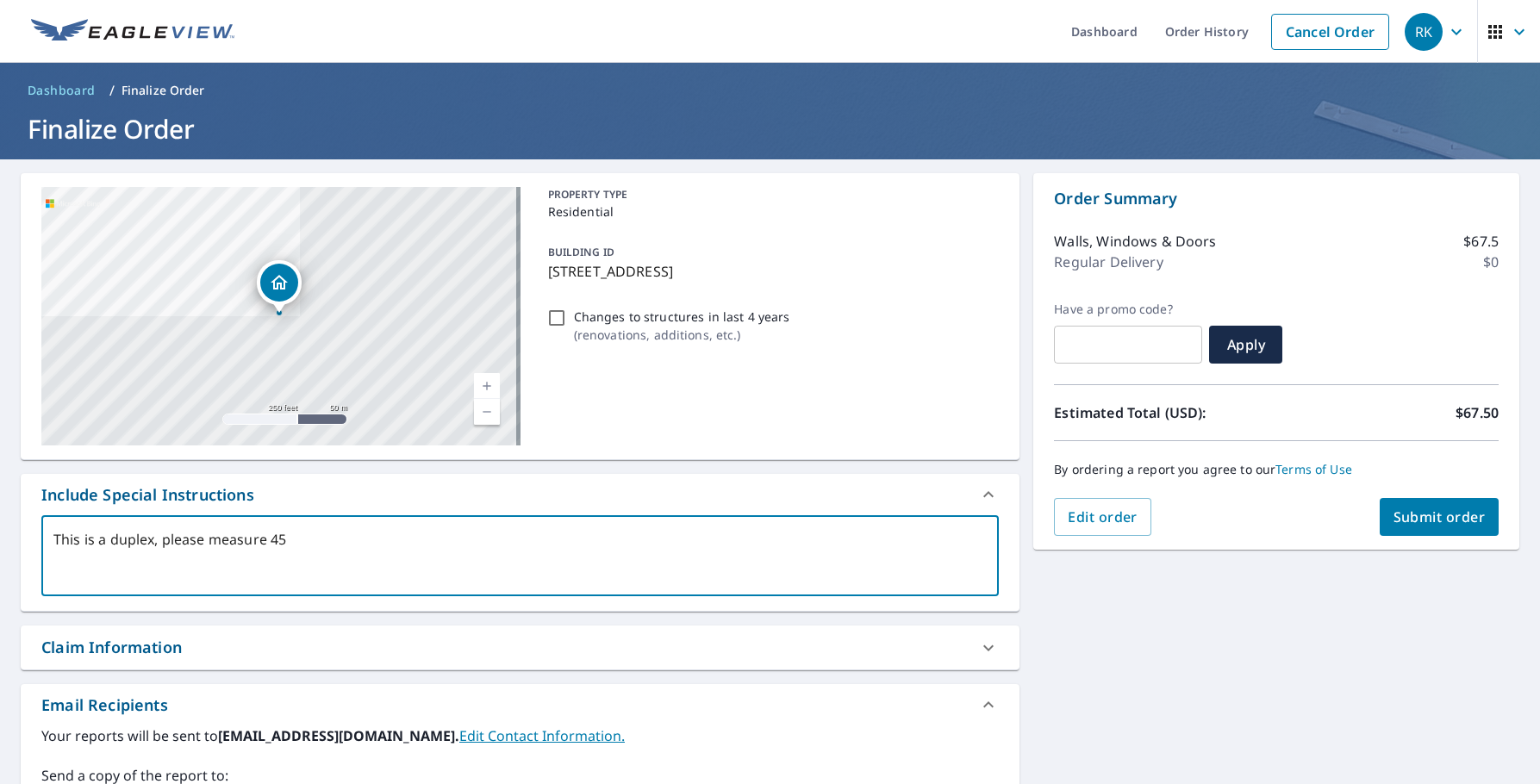
type textarea "This is a duplex, please measure 451"
type textarea "x"
type textarea "This is a duplex, please measure 4519"
type textarea "x"
click at [333, 538] on textarea "This is a duplex, please measure 4519" at bounding box center [520, 556] width 933 height 49
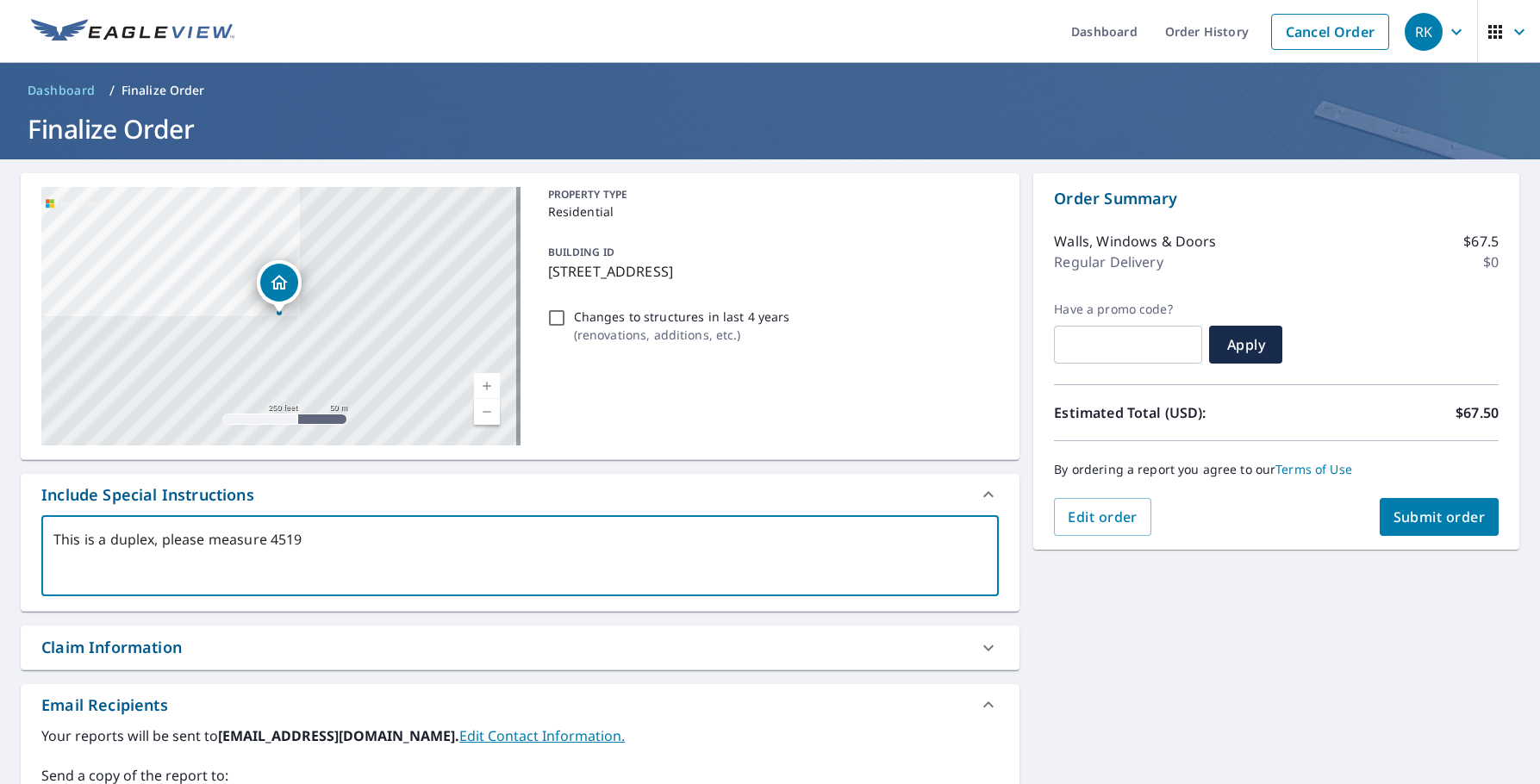
type textarea "This is a duplex, please measure 4519."
type textarea "x"
type textarea "This is a duplex, please measure 4519."
type textarea "x"
type textarea "This is a duplex, please measure 4519."
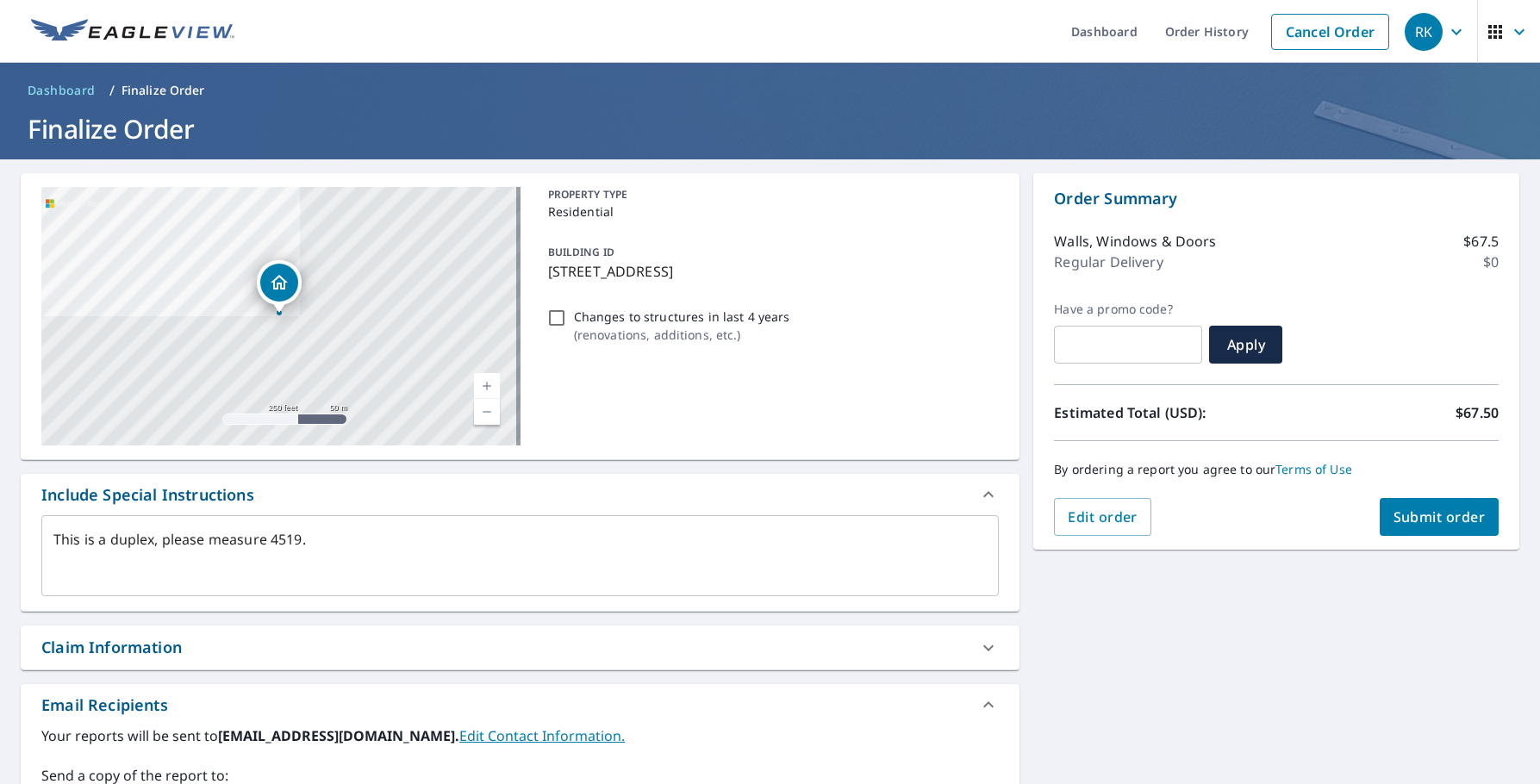
drag, startPoint x: 1436, startPoint y: 516, endPoint x: 1399, endPoint y: 663, distance: 151.6
click at [1399, 663] on div "[STREET_ADDRESS] Aerial Road A standard road map Aerial A detailed look from ab…" at bounding box center [770, 600] width 1540 height 882
click at [1410, 516] on span "Submit order" at bounding box center [1440, 516] width 92 height 19
type textarea "x"
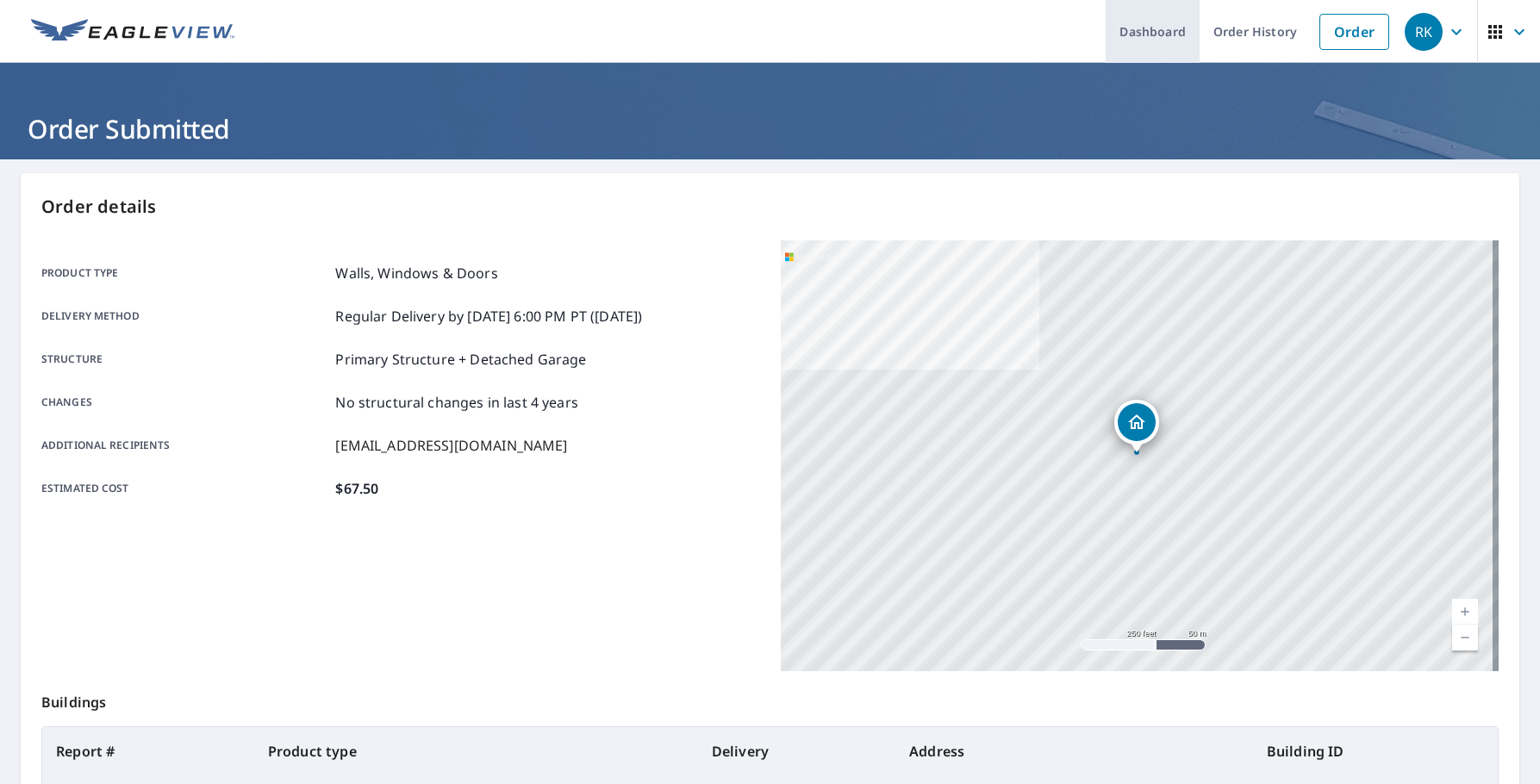
click at [1141, 30] on link "Dashboard" at bounding box center [1152, 31] width 94 height 63
